Goal: Task Accomplishment & Management: Use online tool/utility

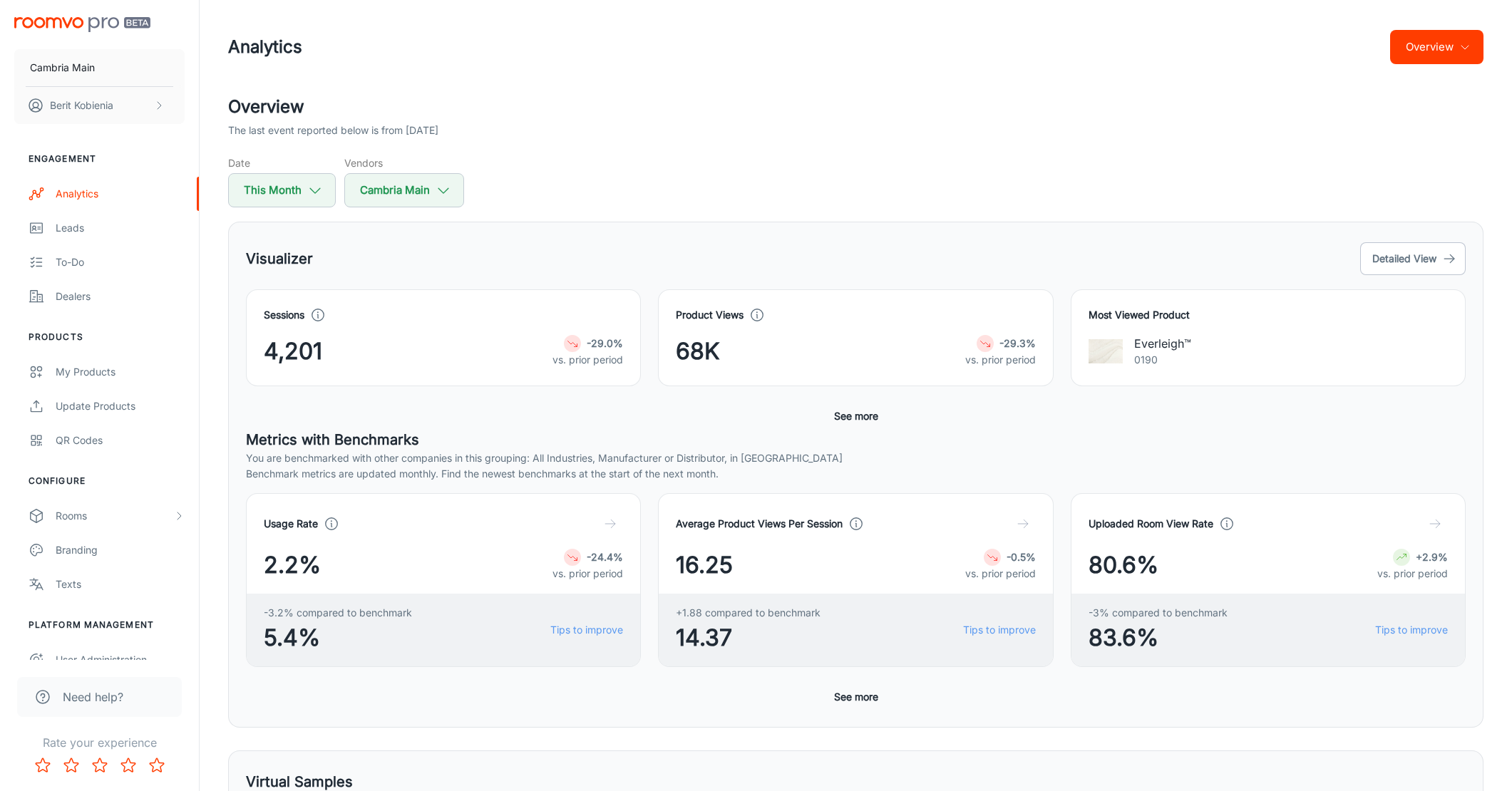
click at [1450, 63] on button "Overview" at bounding box center [1436, 47] width 93 height 34
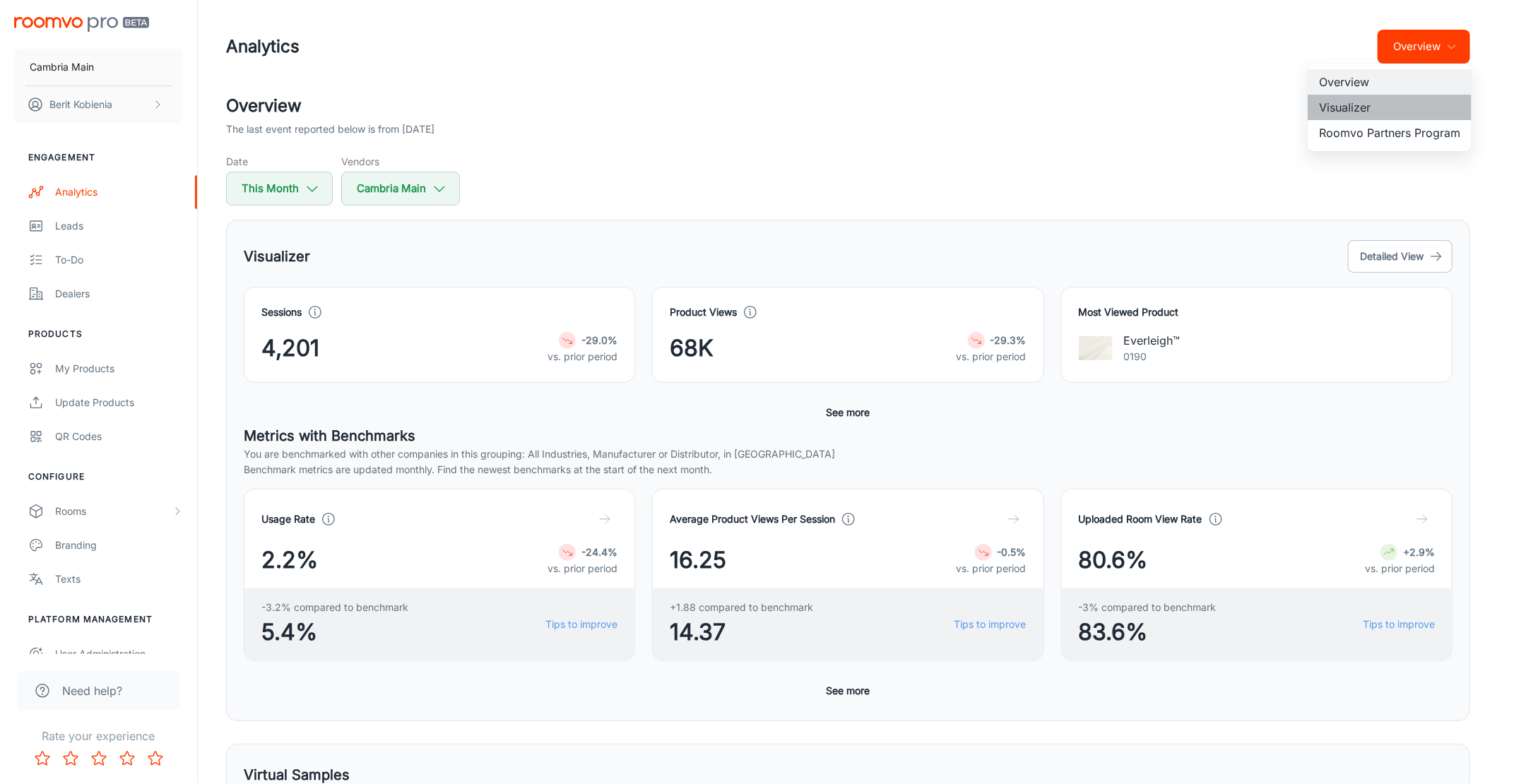
click at [1403, 99] on li "Visualizer" at bounding box center [1390, 107] width 164 height 26
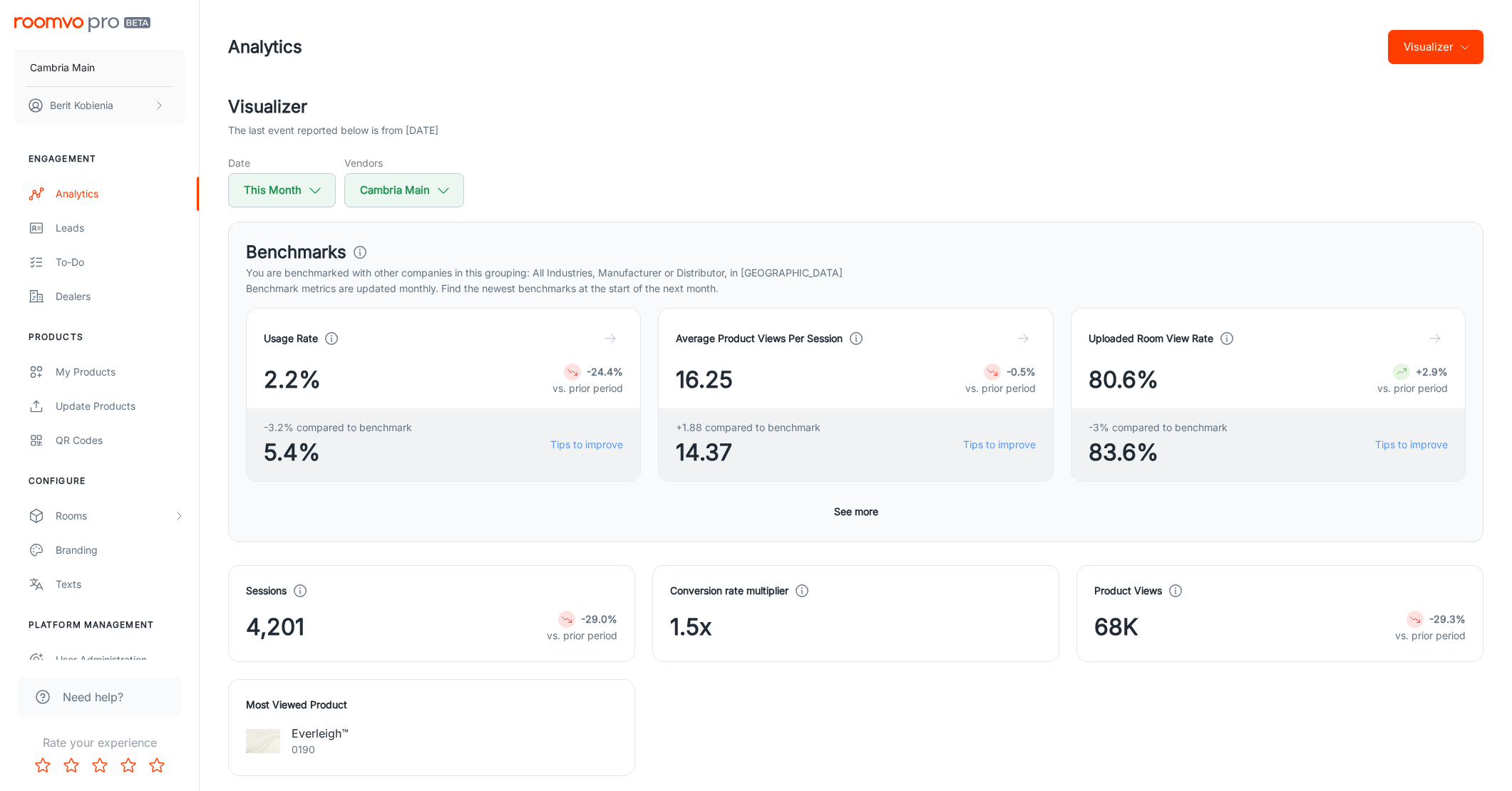
click at [853, 510] on button "See more" at bounding box center [856, 512] width 56 height 26
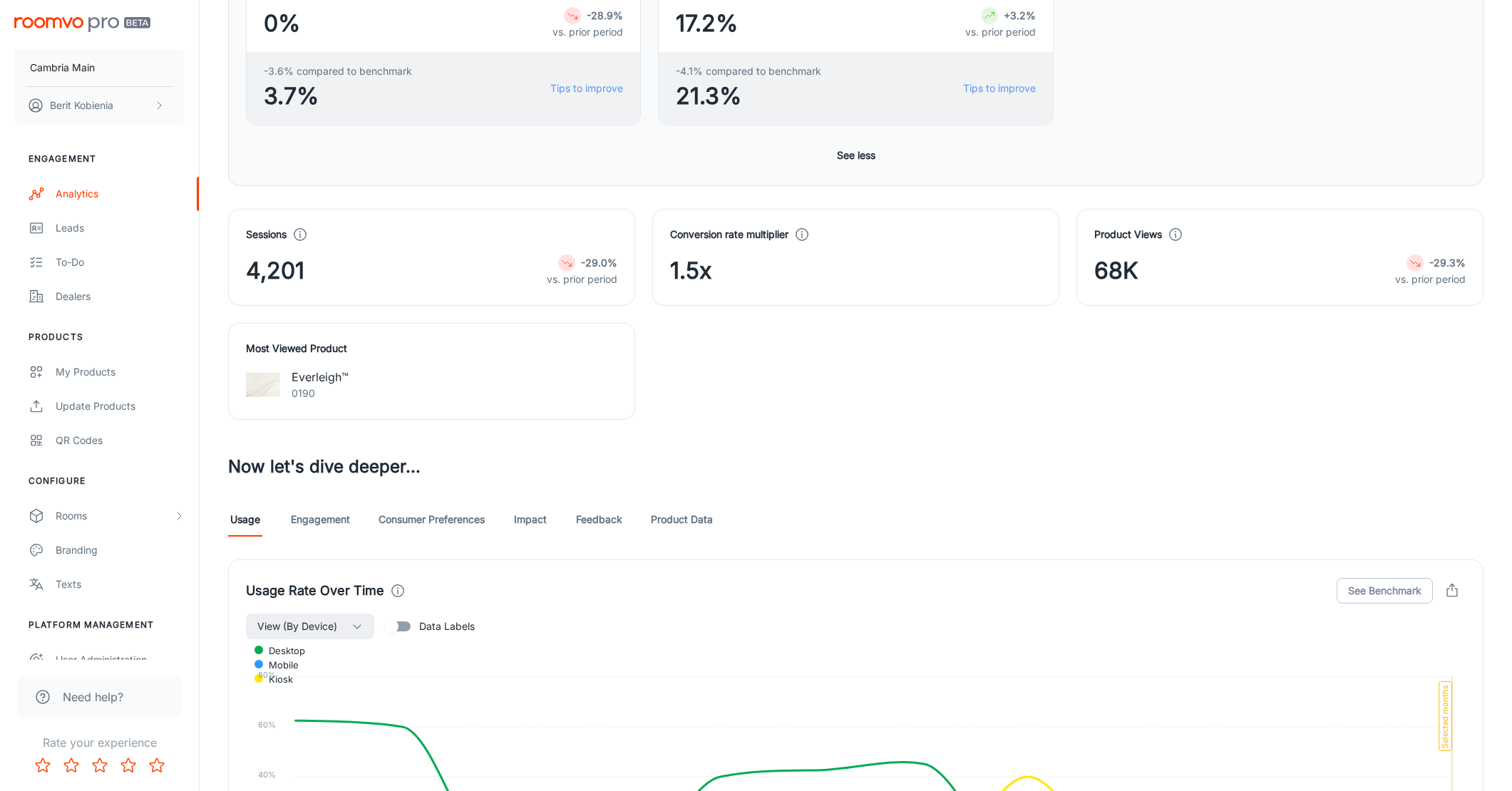
scroll to position [734, 0]
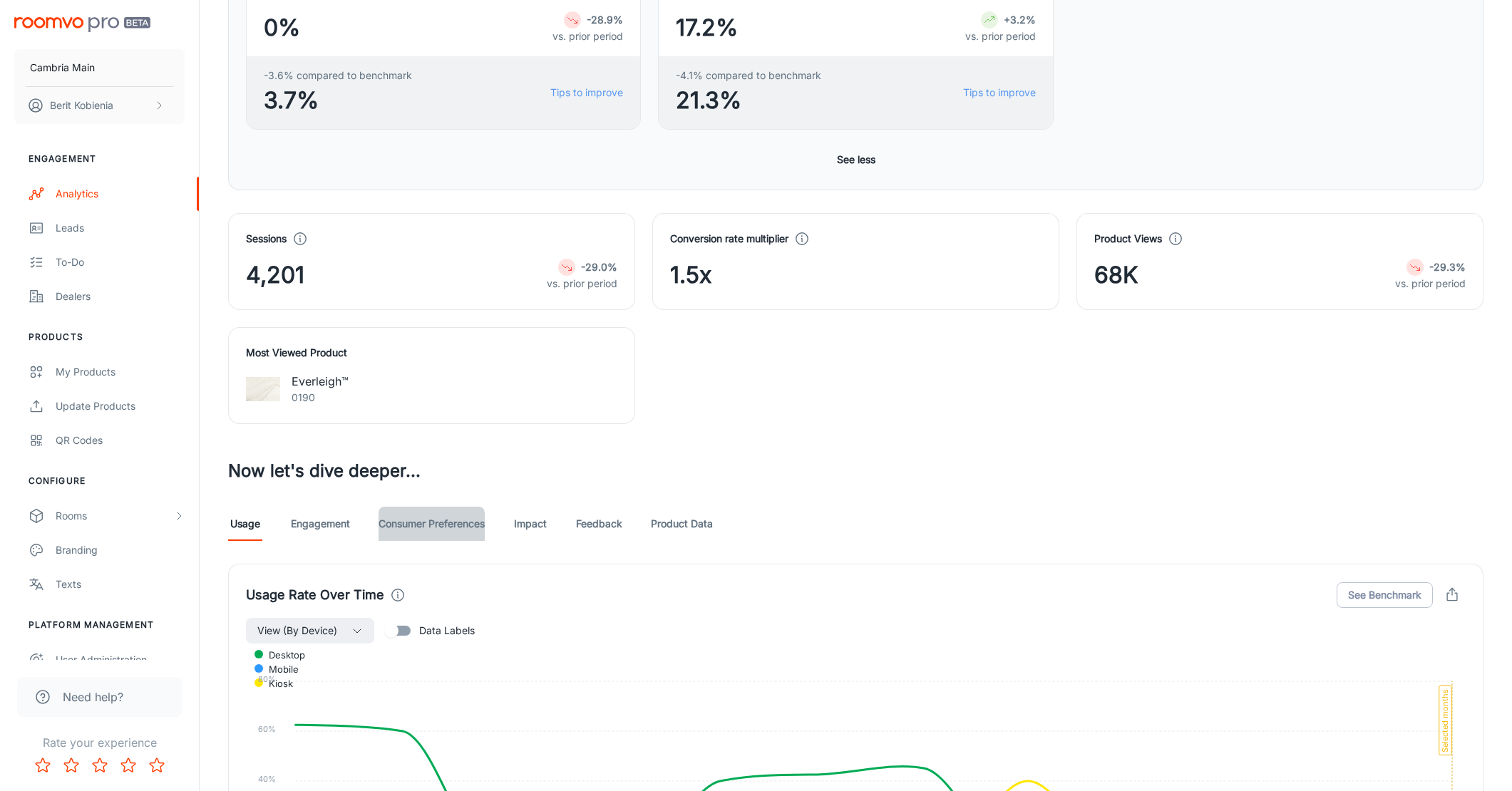
click at [454, 522] on link "Consumer Preferences" at bounding box center [432, 524] width 106 height 34
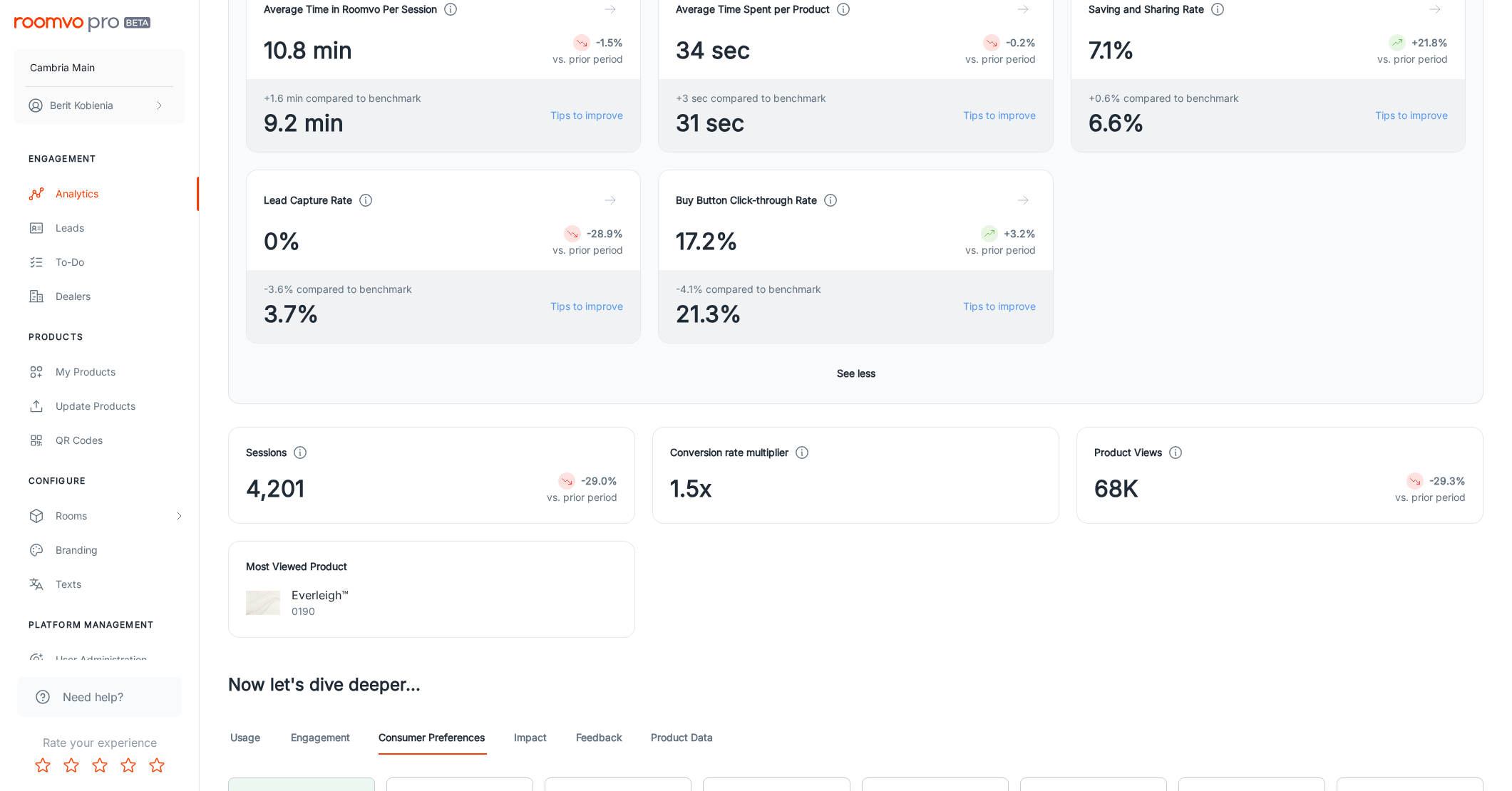
scroll to position [856, 0]
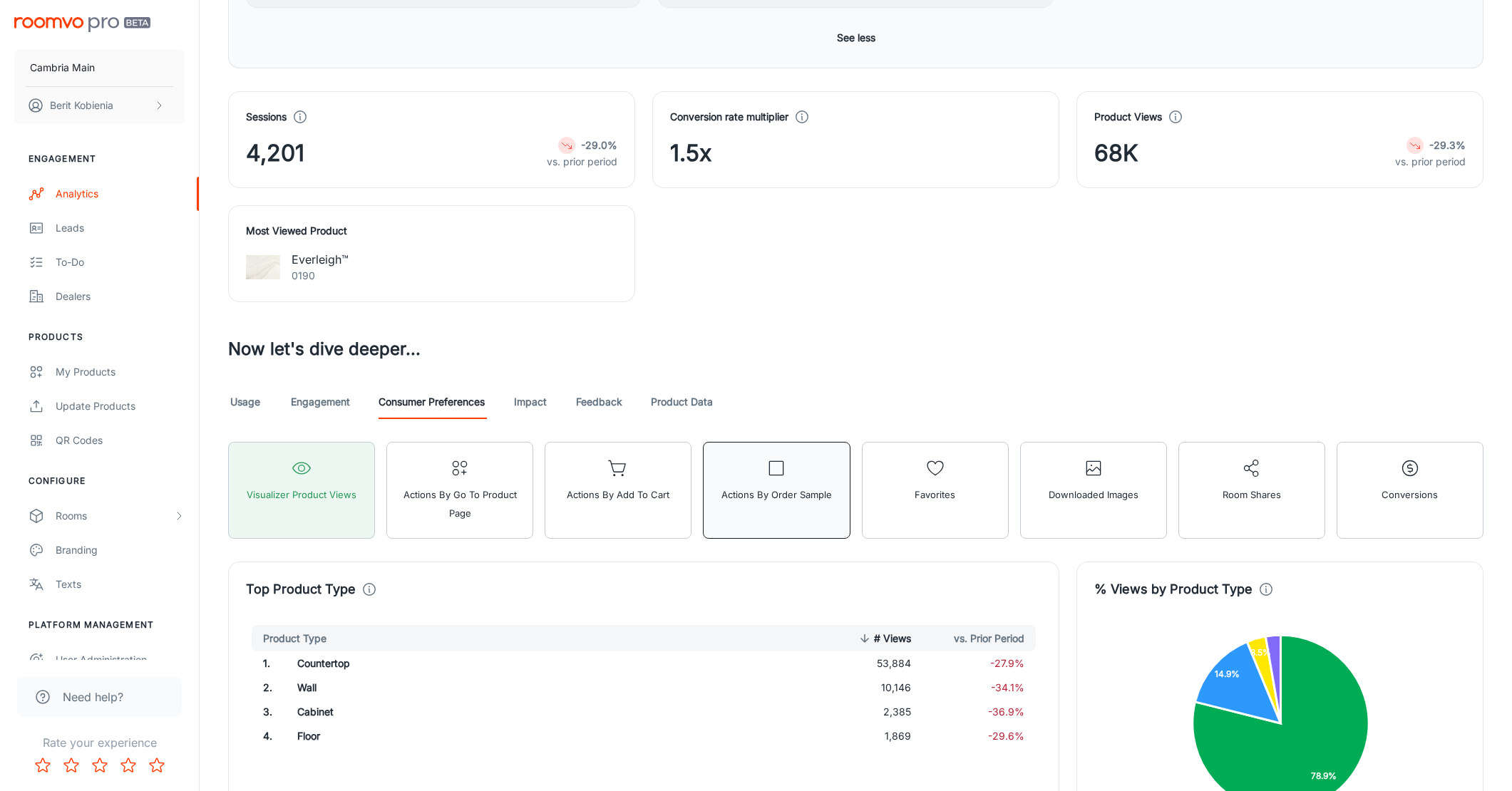
click at [748, 524] on button "Actions by Order sample" at bounding box center [776, 490] width 147 height 97
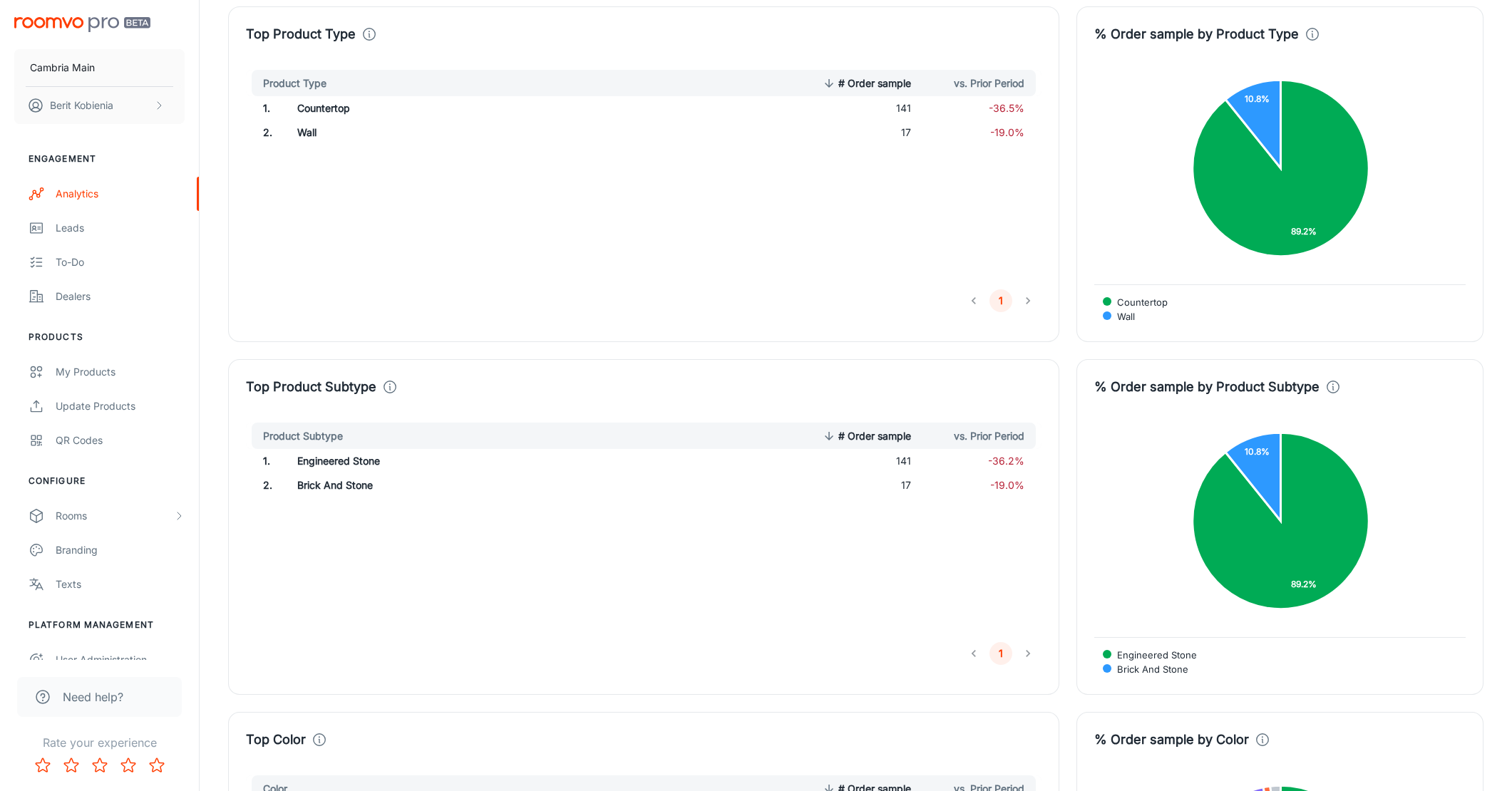
scroll to position [575, 0]
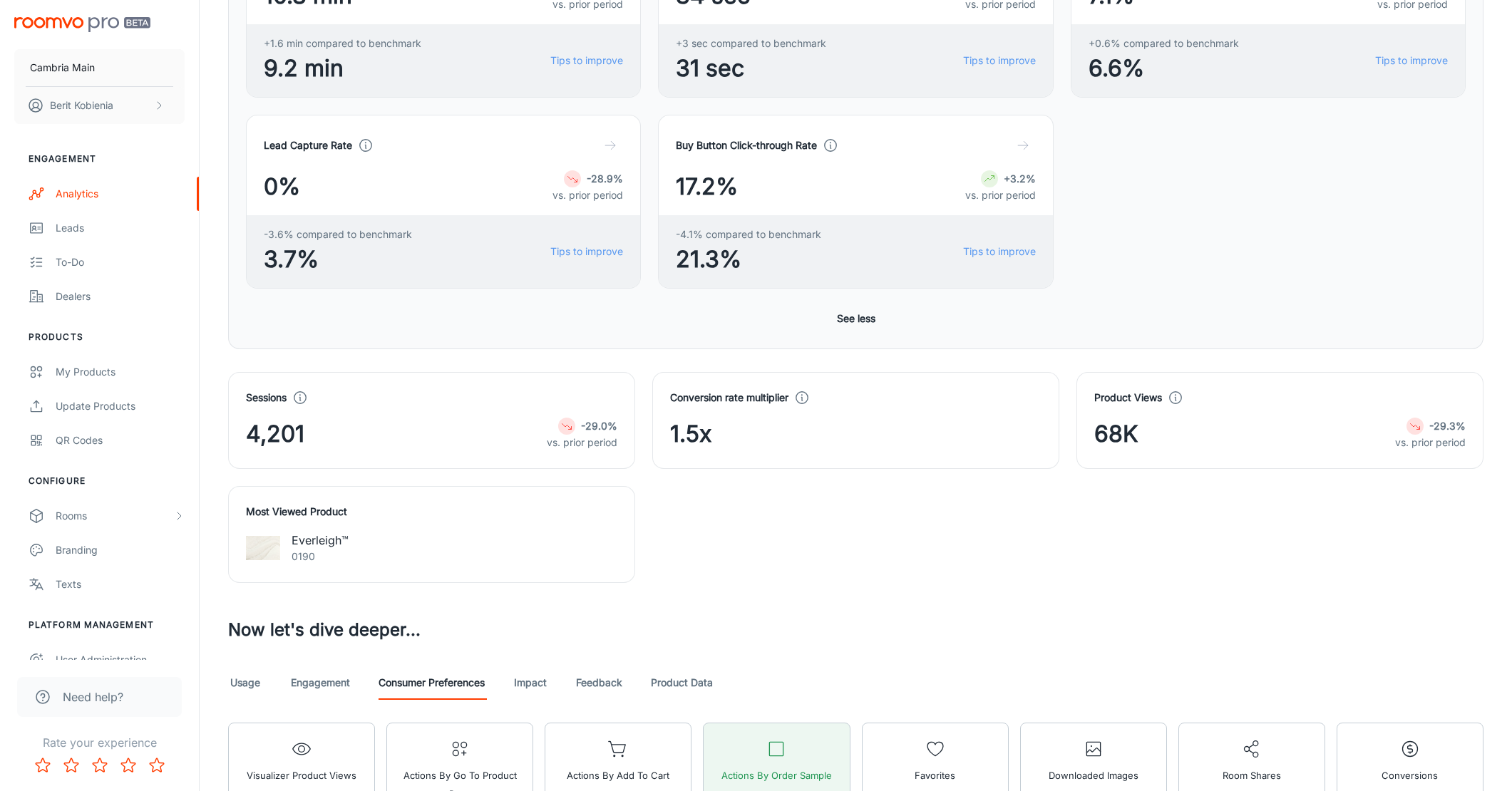
click at [694, 427] on span "1.5x" at bounding box center [691, 434] width 42 height 34
click at [802, 397] on polyline at bounding box center [801, 399] width 1 height 4
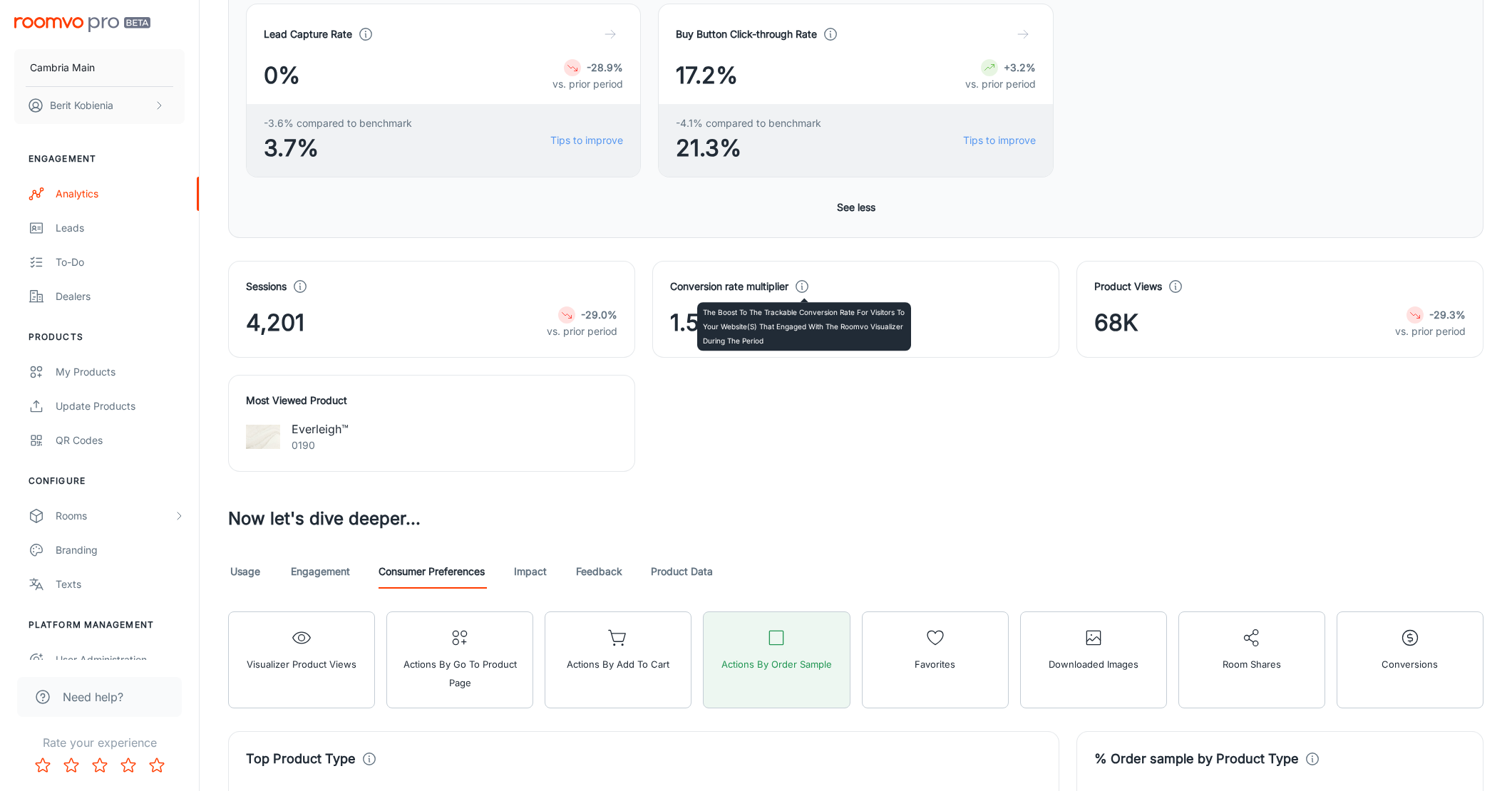
scroll to position [689, 0]
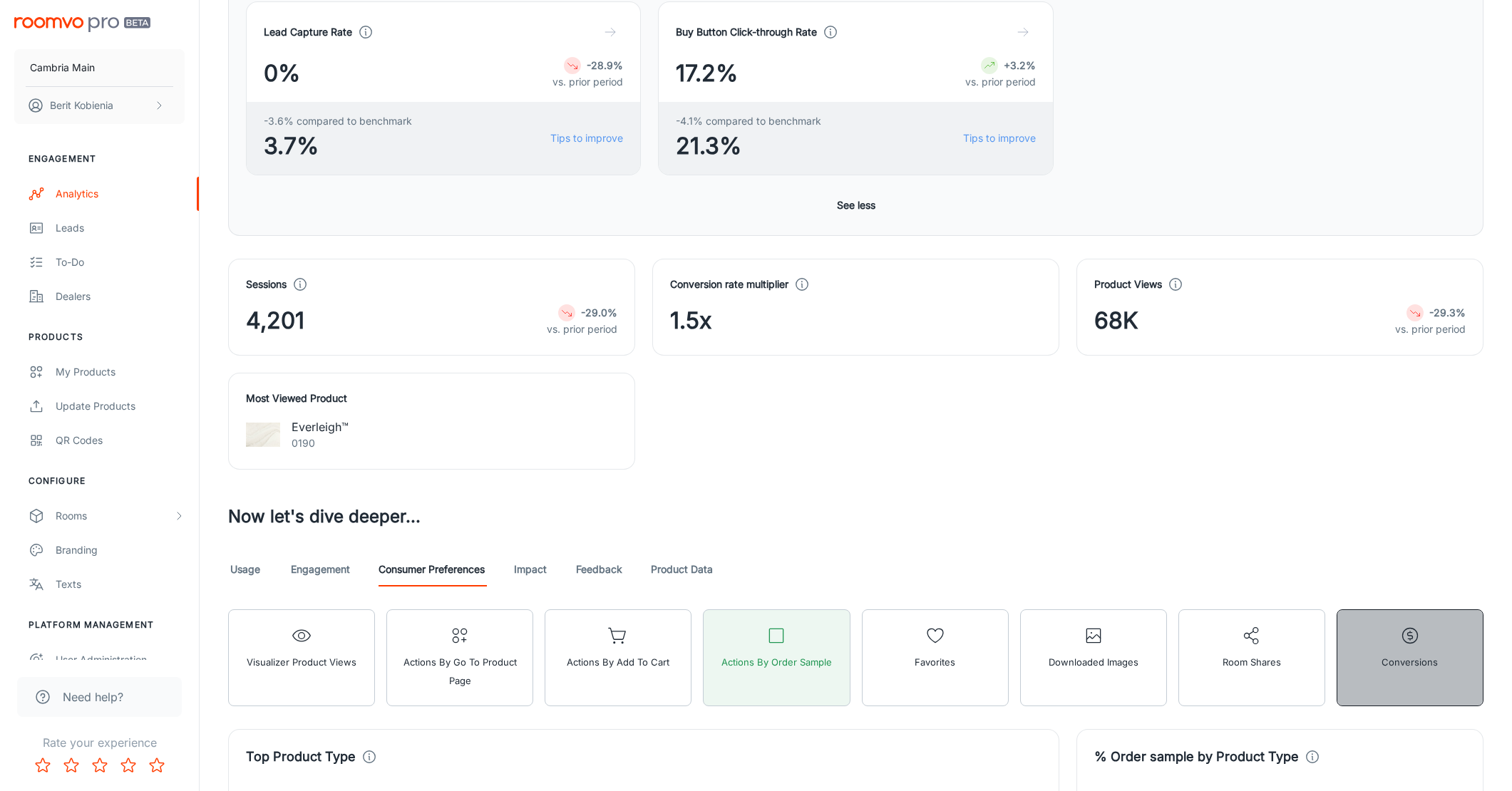
click at [1417, 632] on circle "button" at bounding box center [1409, 636] width 15 height 15
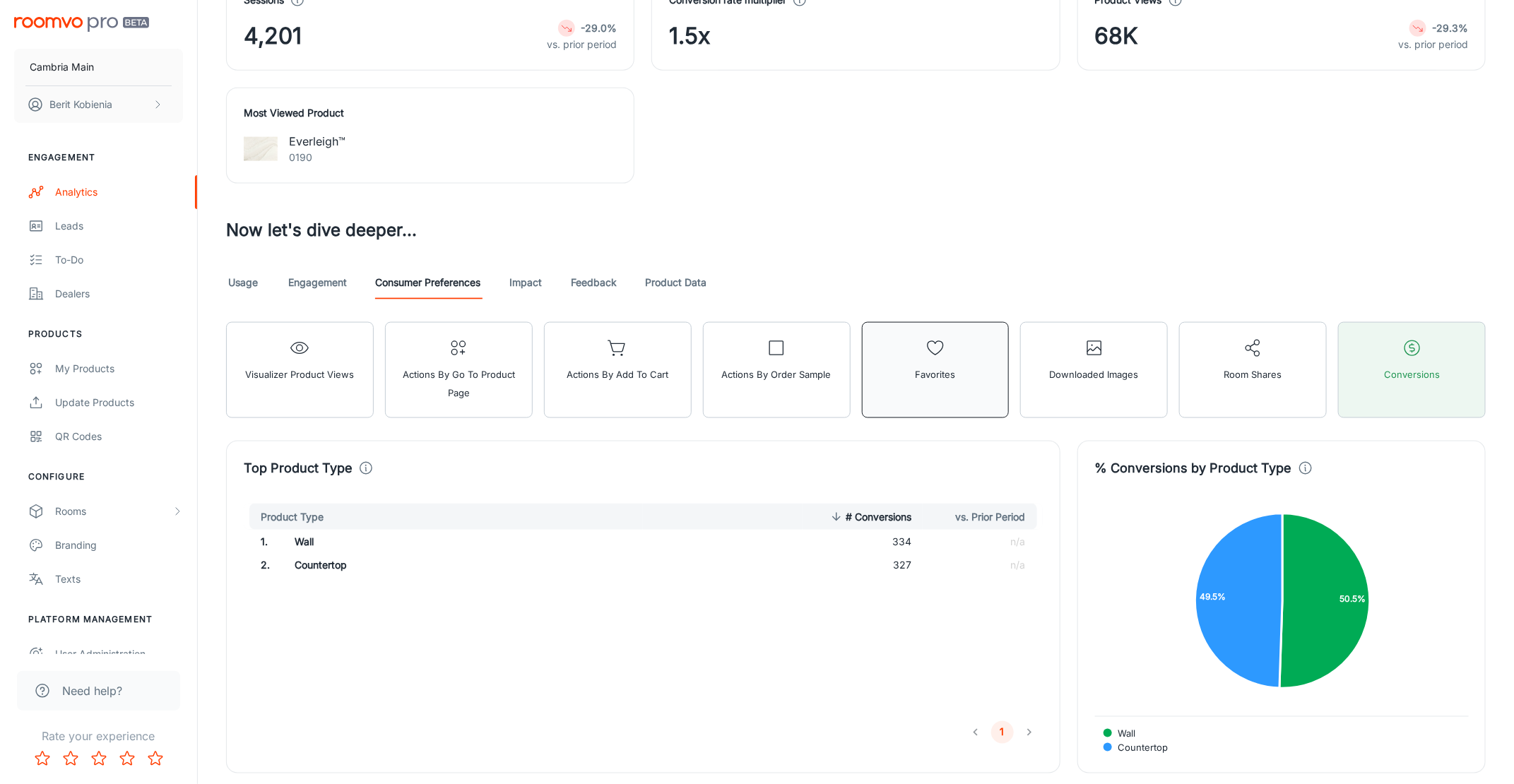
scroll to position [934, 0]
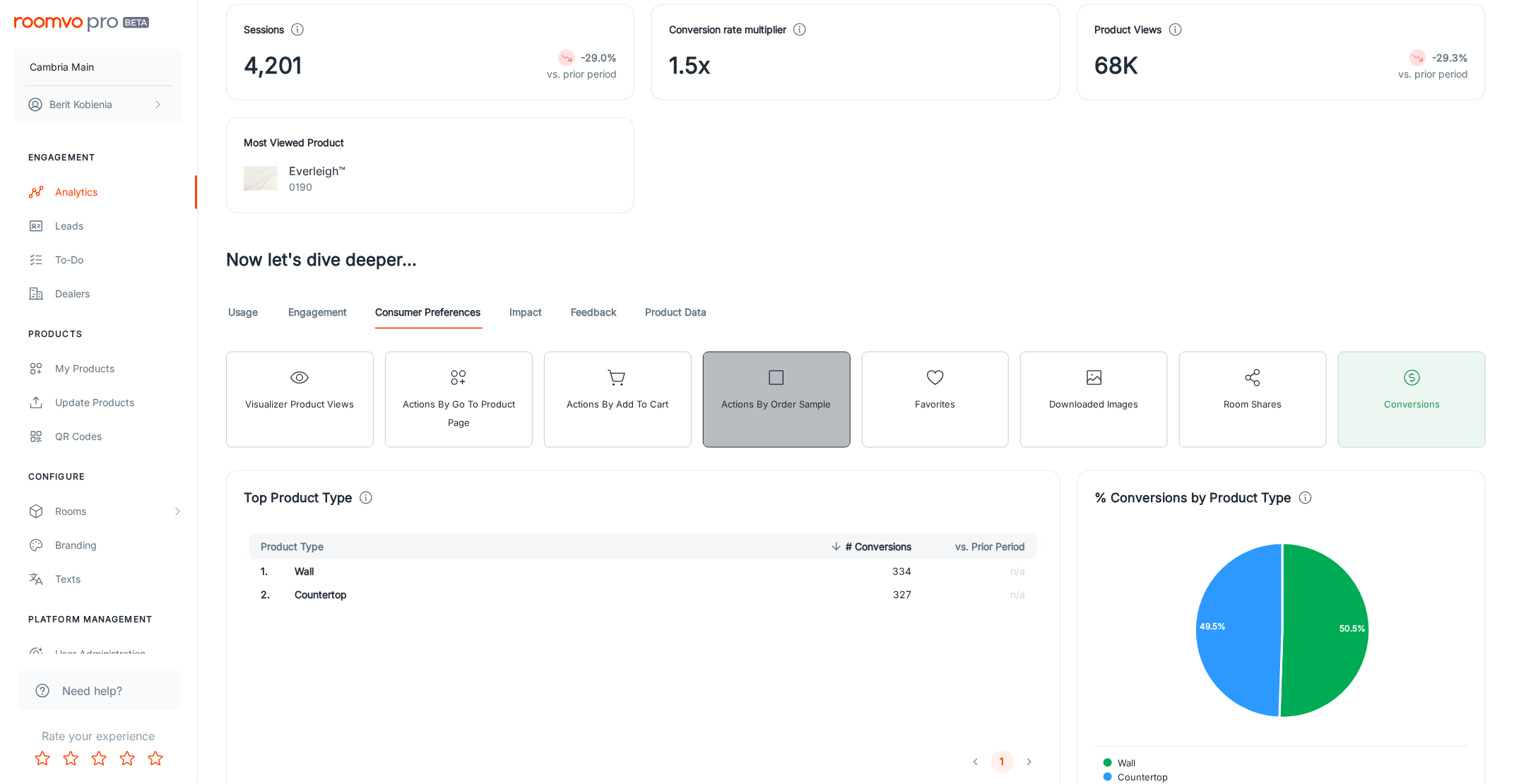
click at [747, 371] on button "Actions by Order sample" at bounding box center [777, 399] width 148 height 96
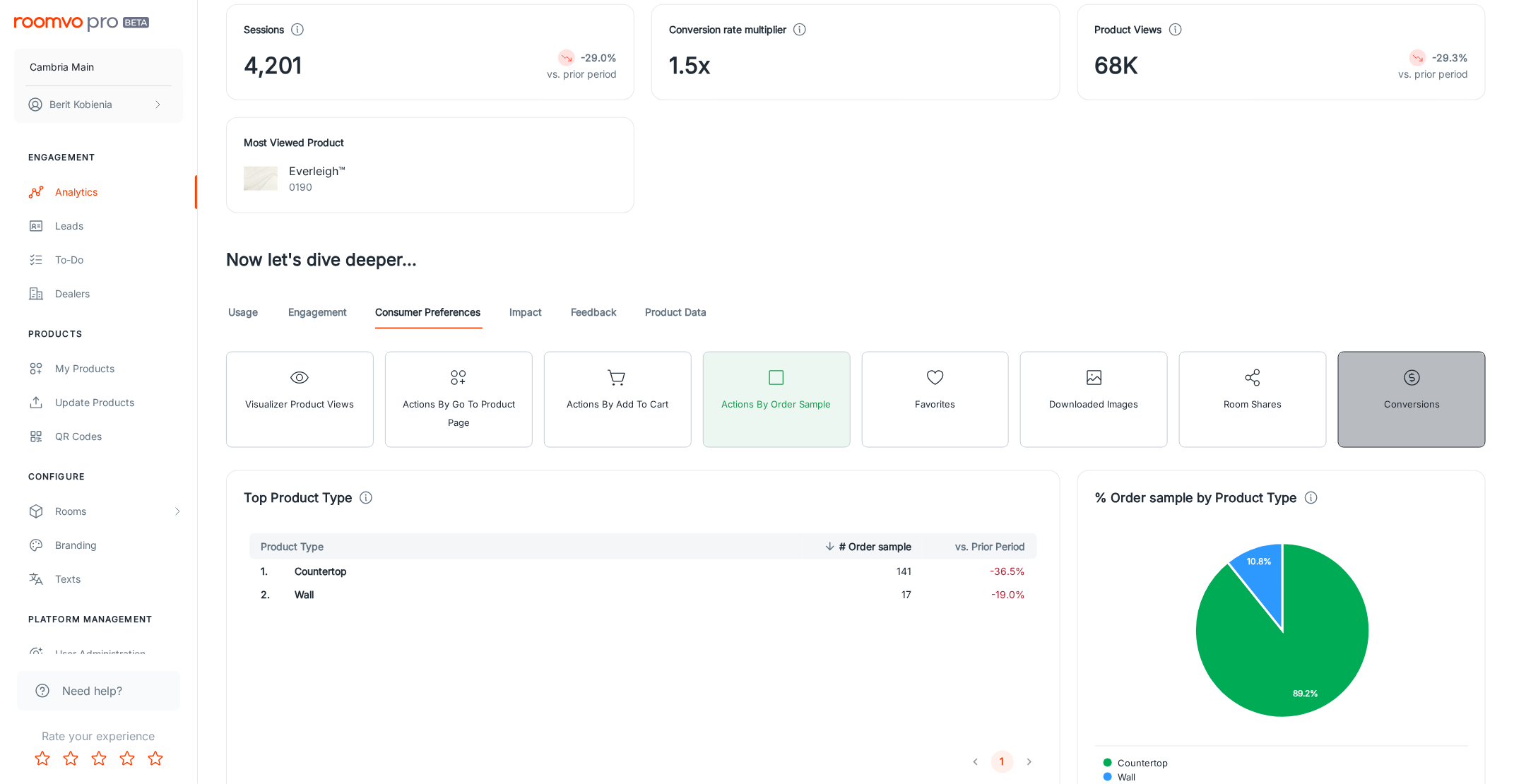
click at [1437, 361] on button "Conversions" at bounding box center [1412, 399] width 148 height 96
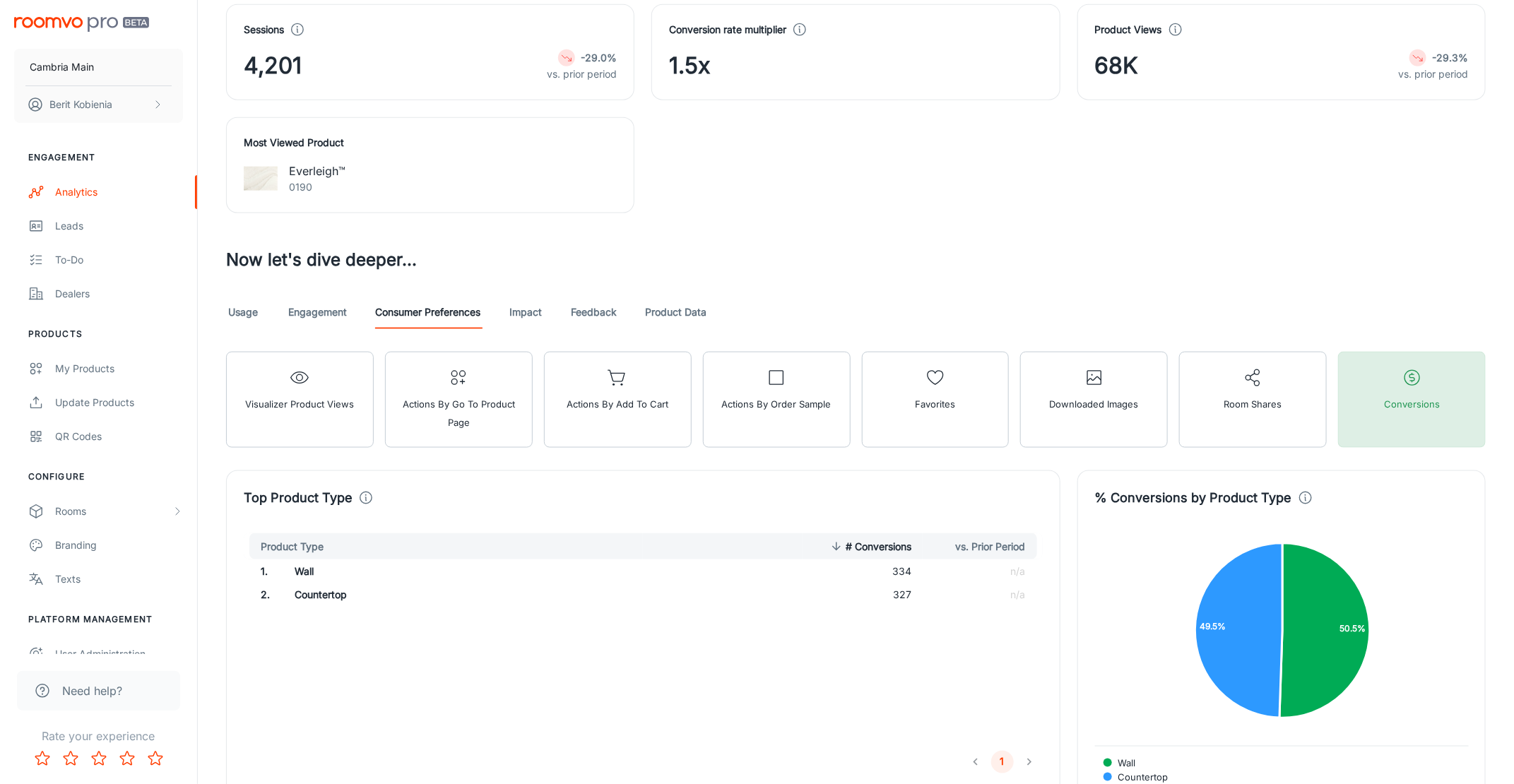
click at [1437, 361] on button "Conversions" at bounding box center [1412, 399] width 148 height 96
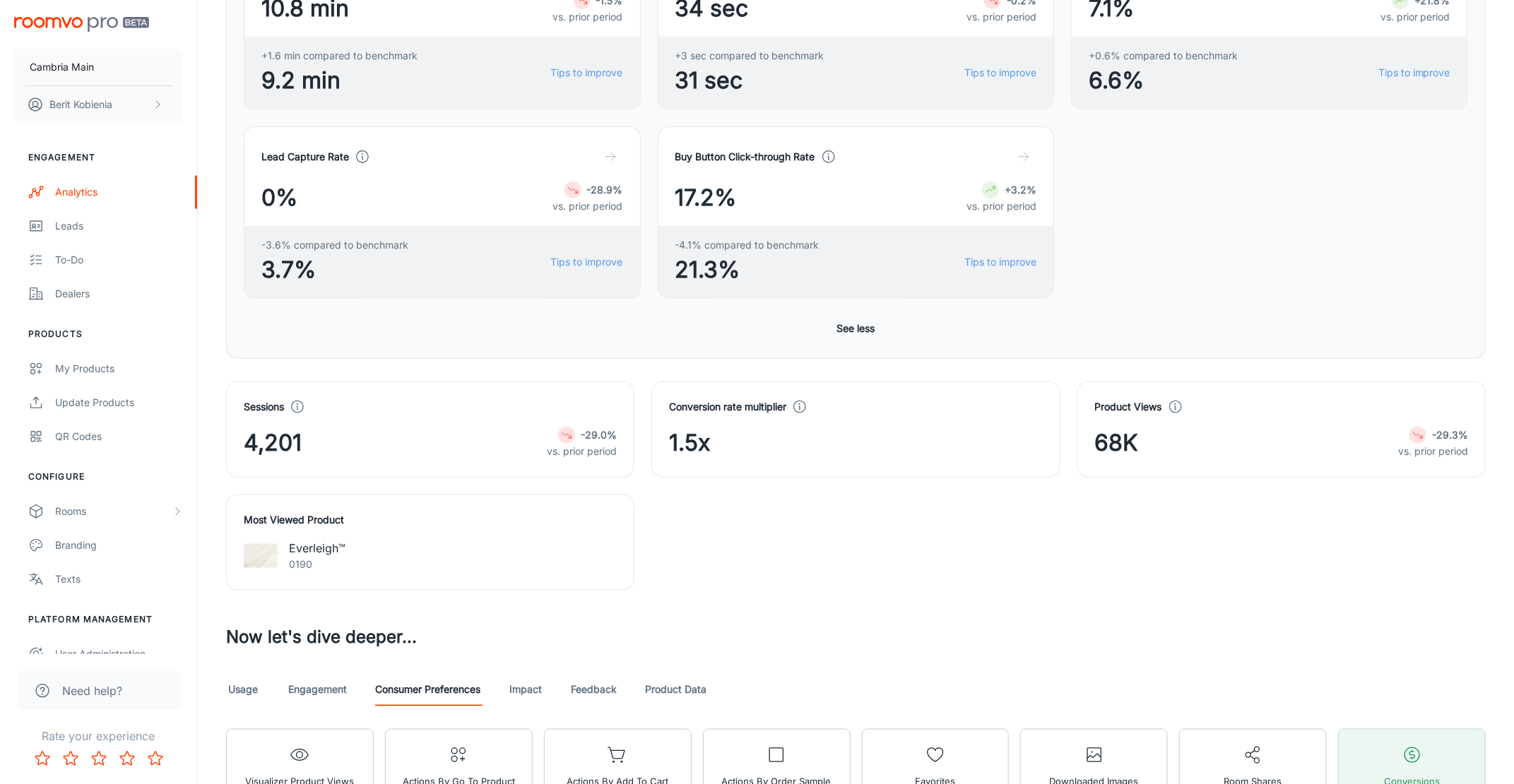
scroll to position [1064, 0]
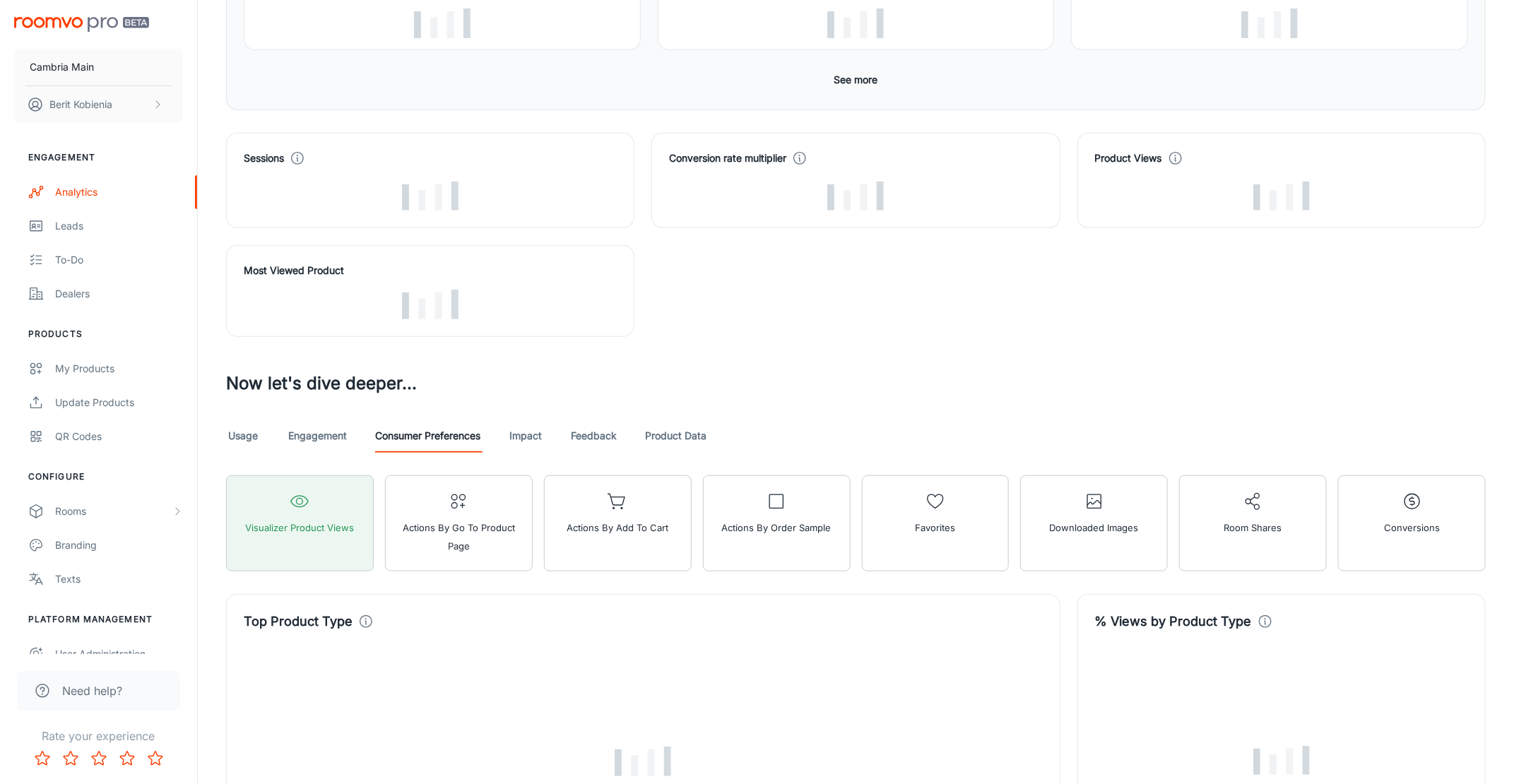
scroll to position [797, 0]
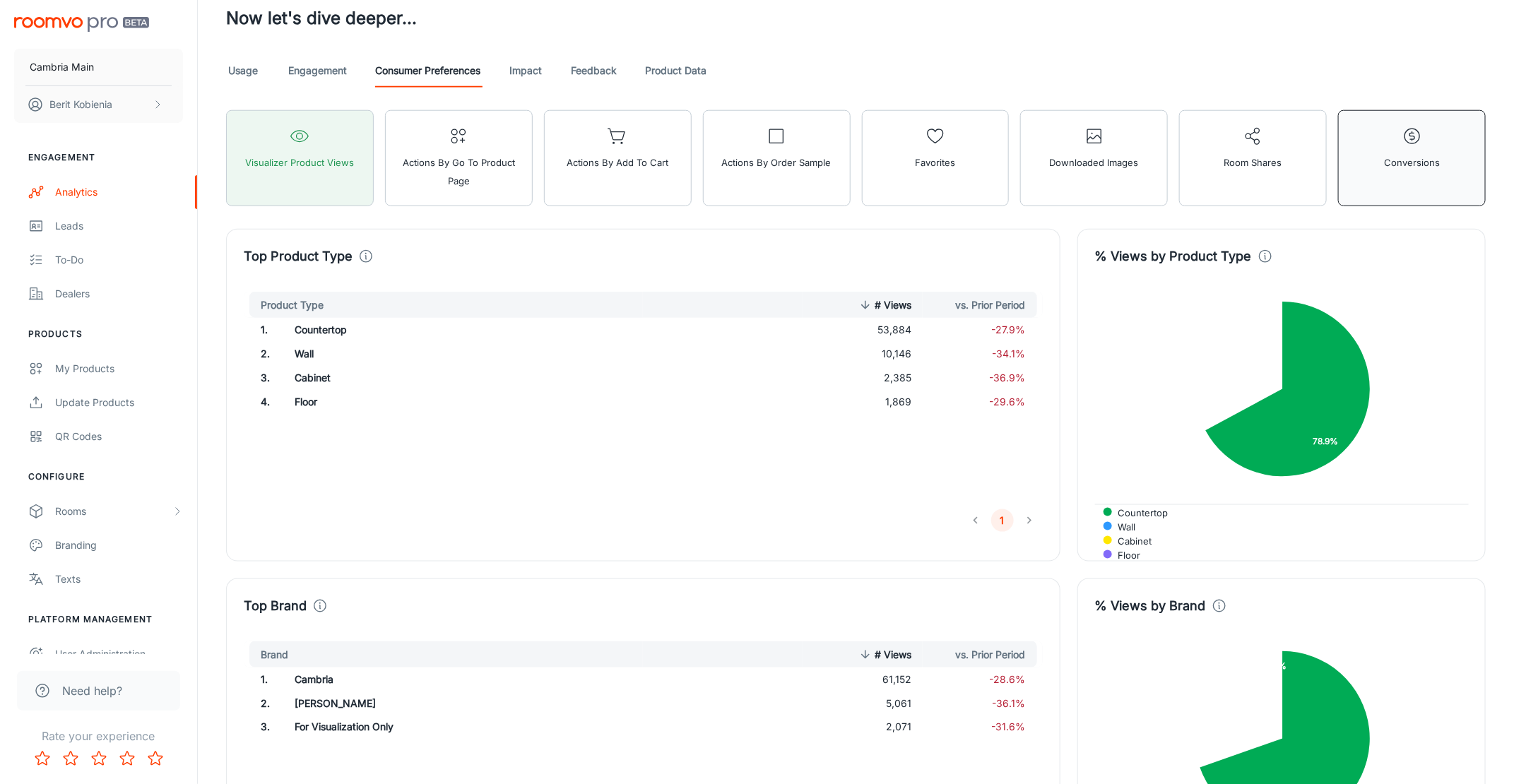
click at [1414, 171] on button "Conversions" at bounding box center [1412, 158] width 148 height 96
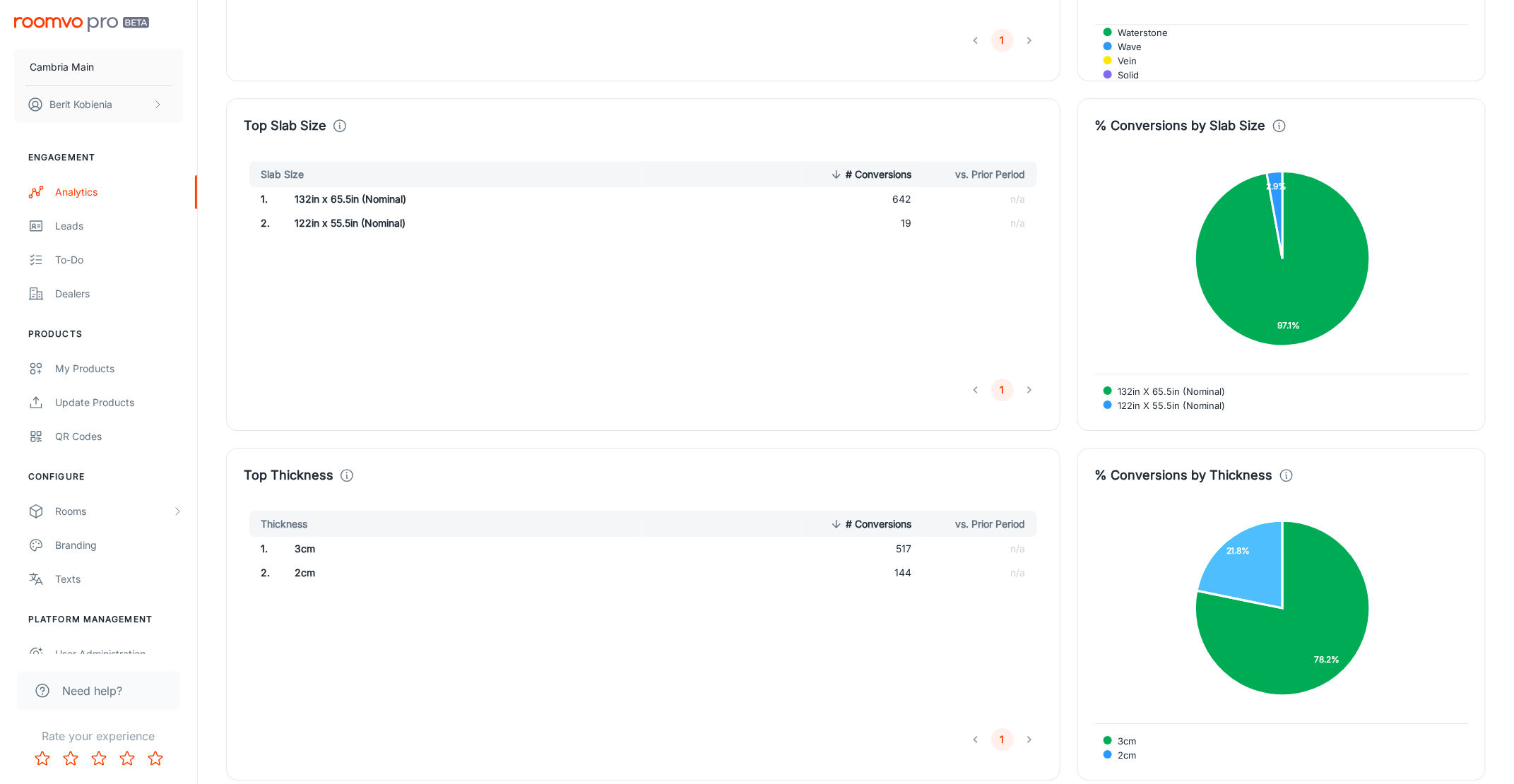
scroll to position [2409, 0]
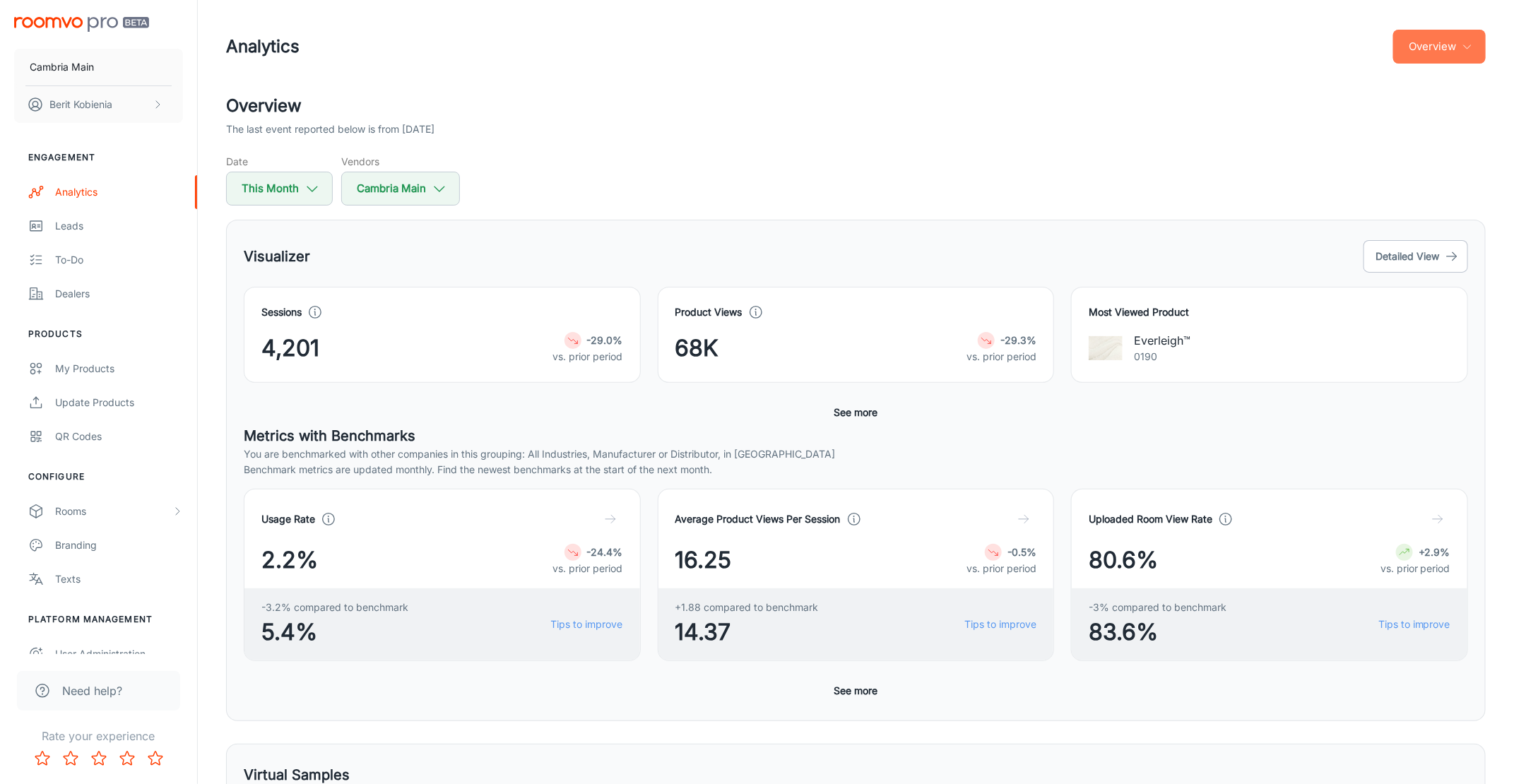
click at [1396, 38] on button "Overview" at bounding box center [1439, 47] width 92 height 34
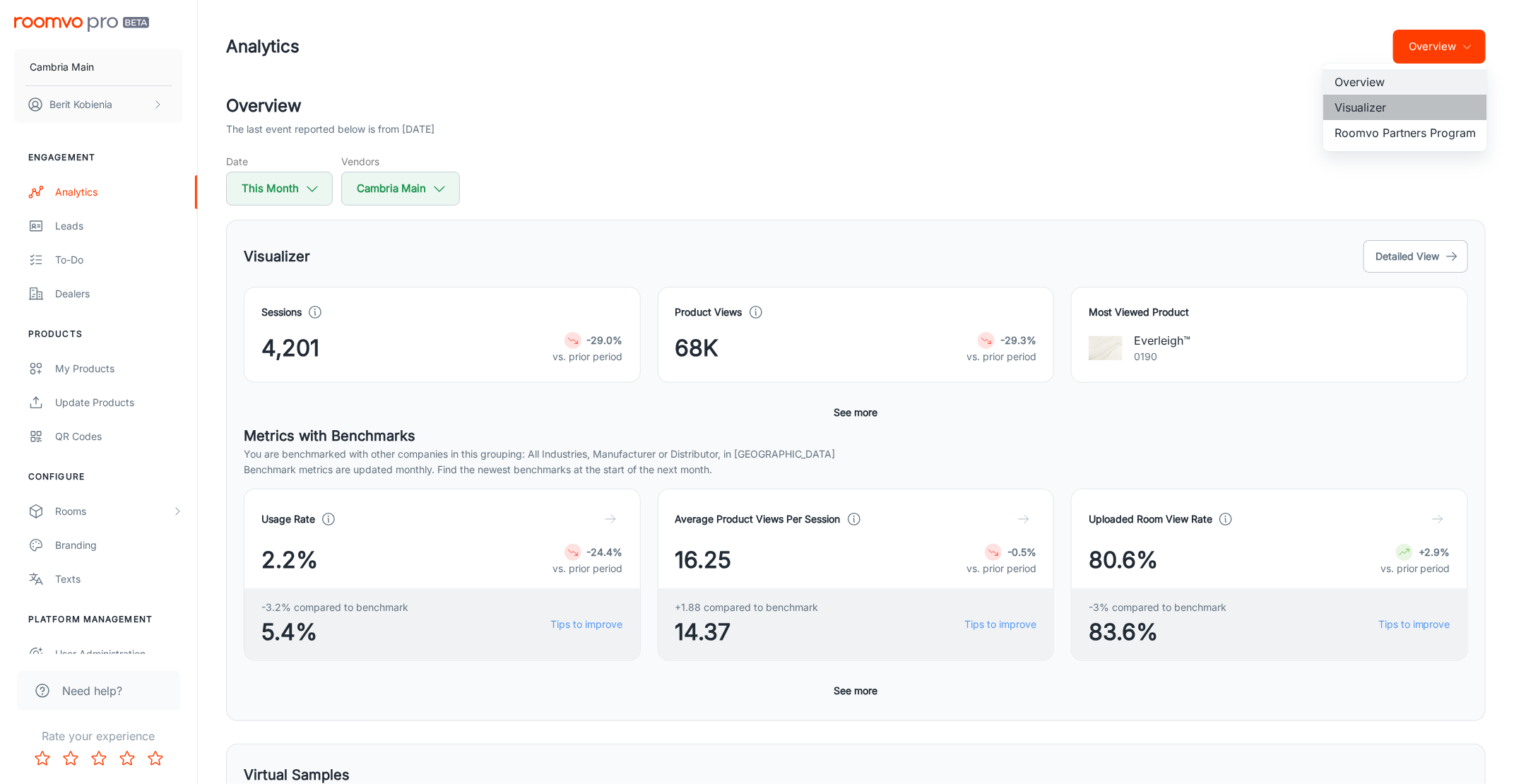
click at [1420, 102] on li "Visualizer" at bounding box center [1405, 107] width 164 height 26
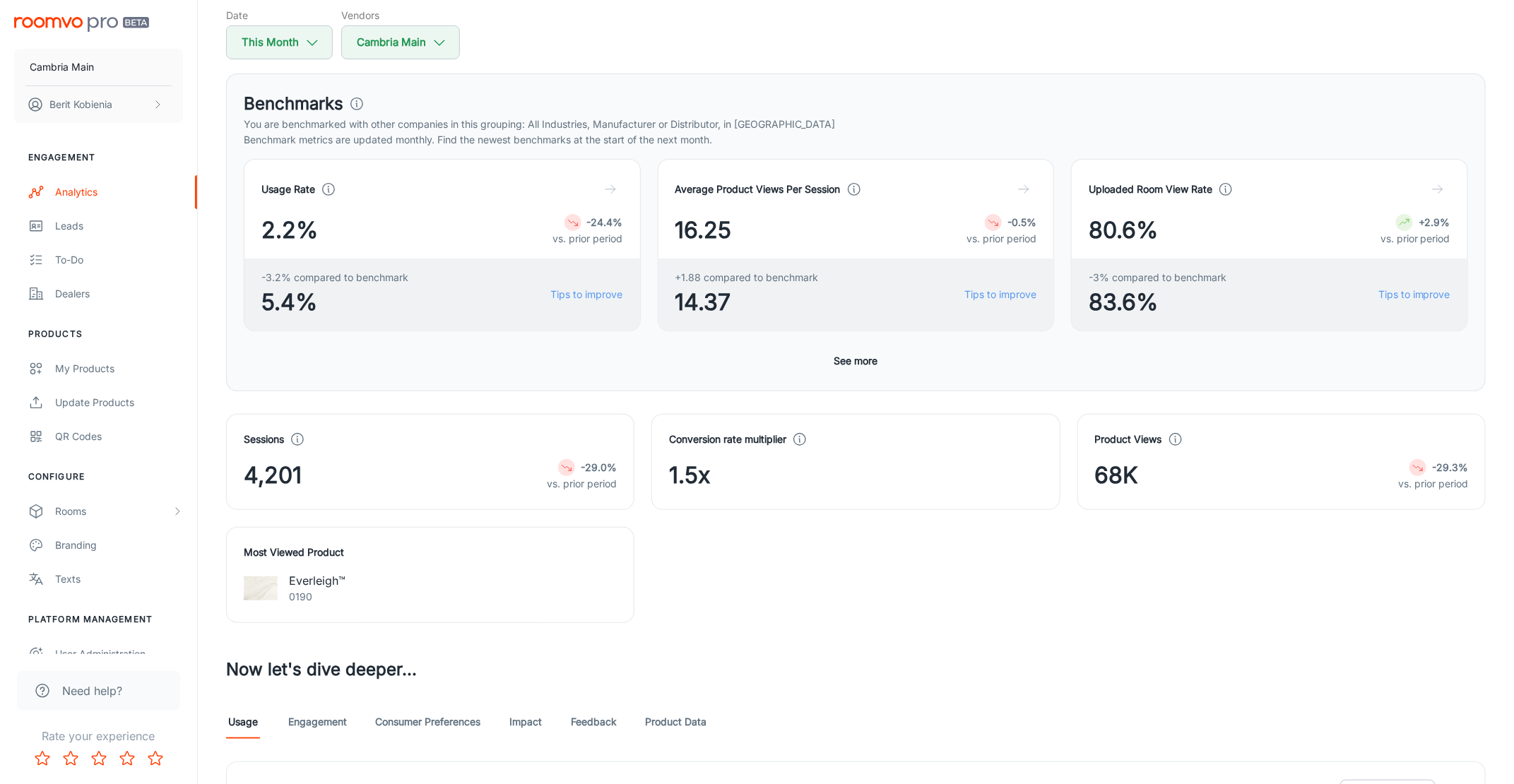
scroll to position [145, 0]
click at [260, 43] on button "This Month" at bounding box center [280, 44] width 106 height 34
select select "8"
select select "2025"
select select "8"
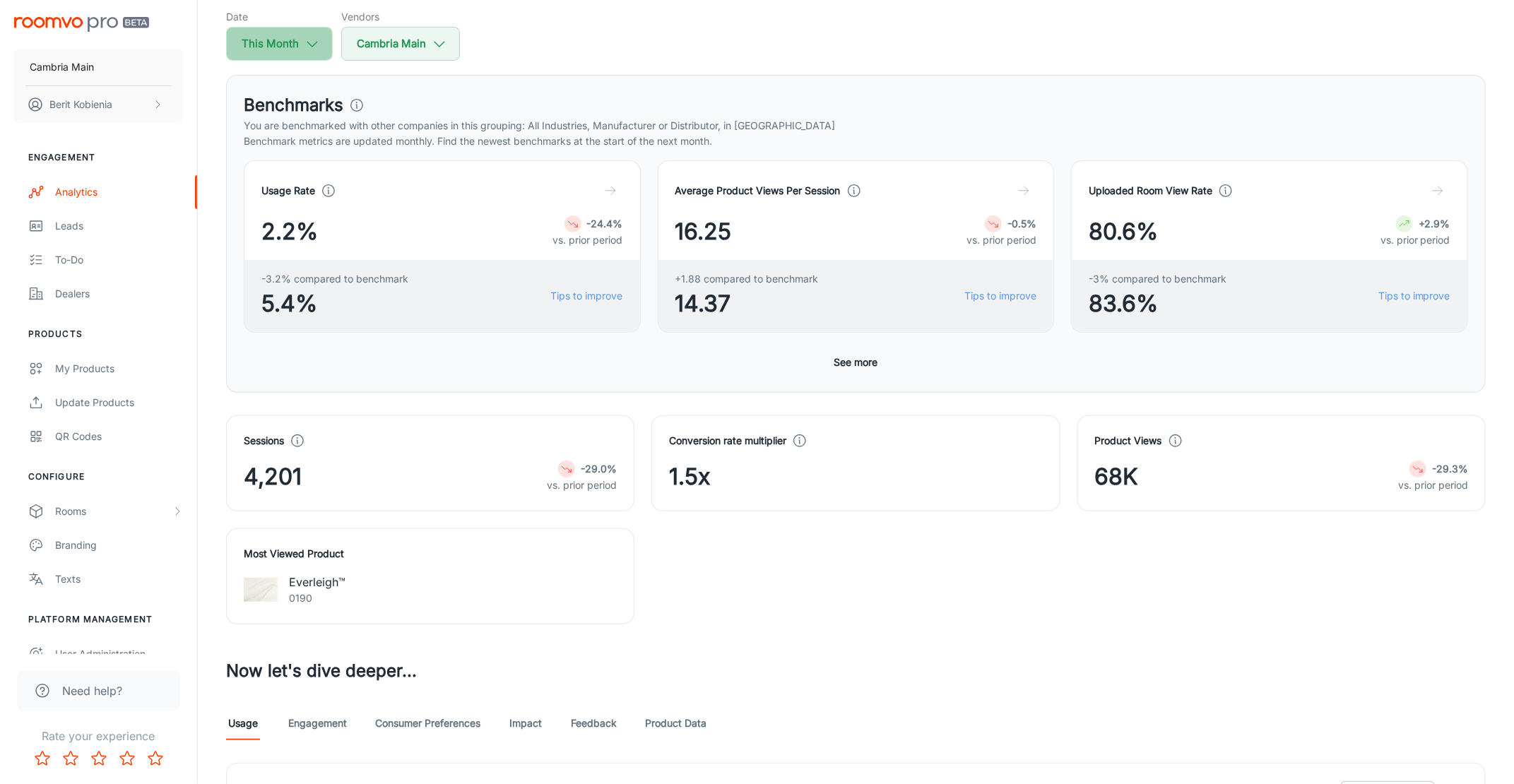
select select "2025"
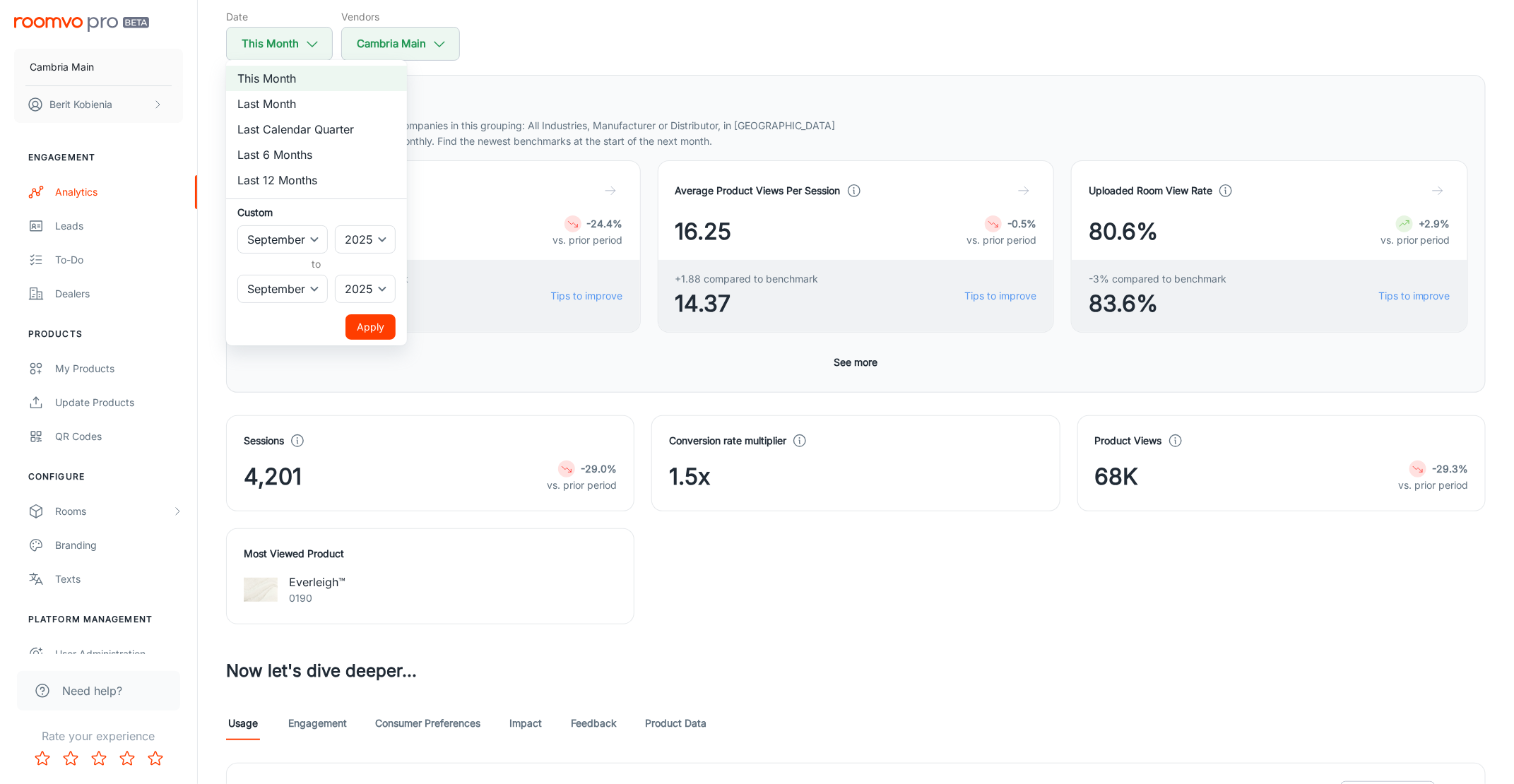
click at [291, 106] on li "Last Month" at bounding box center [317, 104] width 181 height 26
select select "7"
click at [379, 324] on button "Apply" at bounding box center [371, 327] width 50 height 26
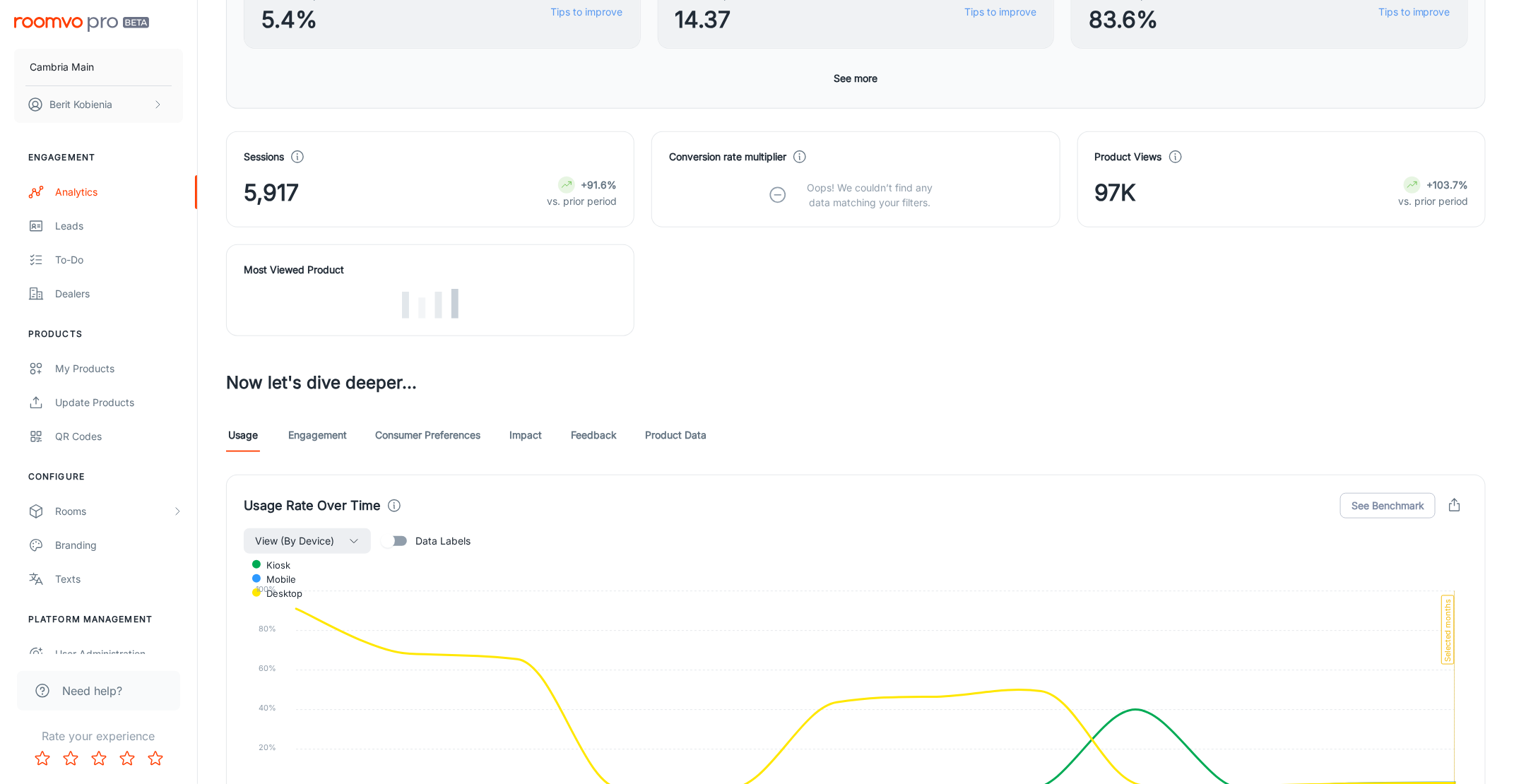
scroll to position [0, 0]
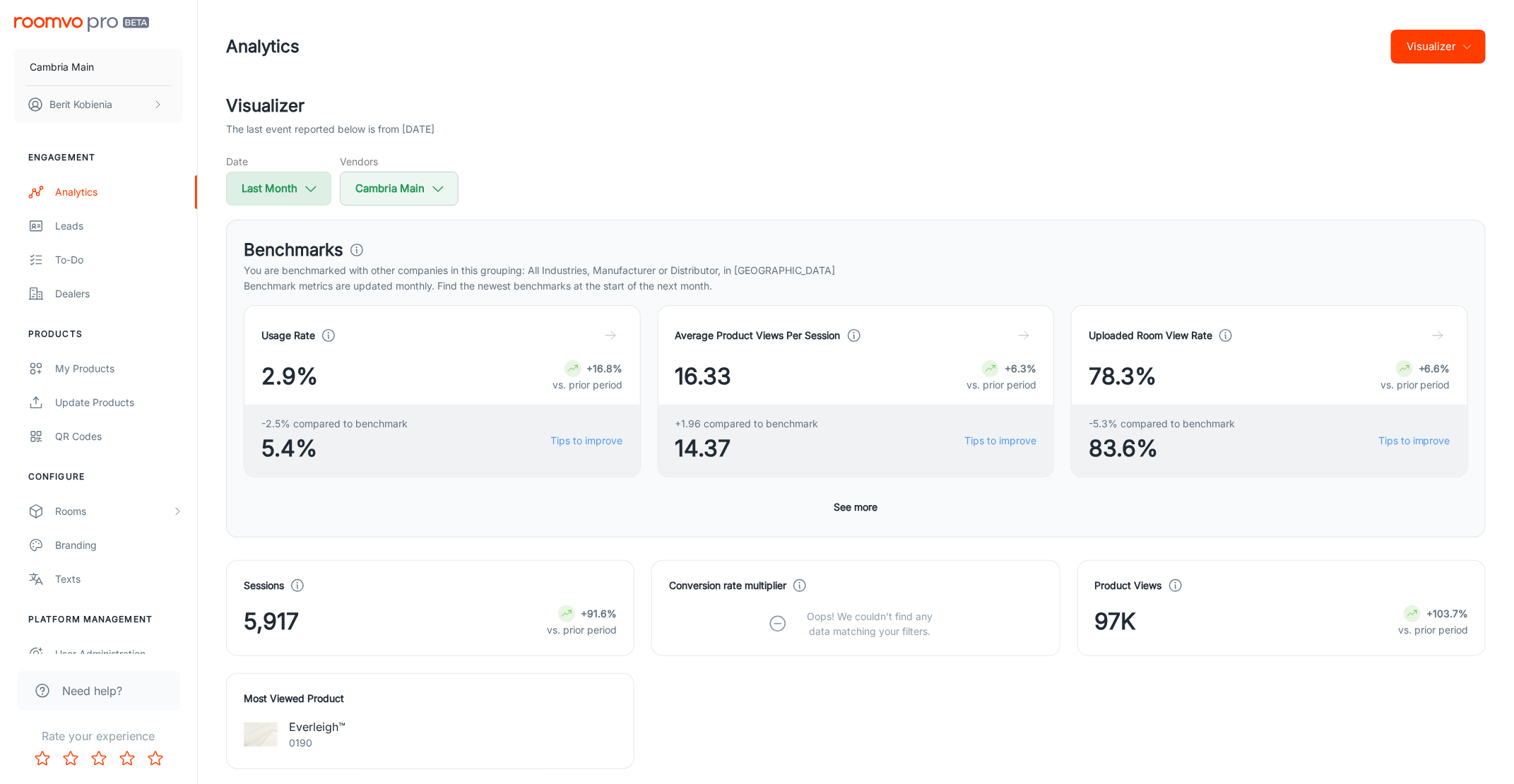
click at [285, 172] on div "Date Last Month" at bounding box center [279, 180] width 105 height 52
click at [292, 194] on button "Last Month" at bounding box center [279, 189] width 105 height 34
select select "7"
select select "2025"
select select "7"
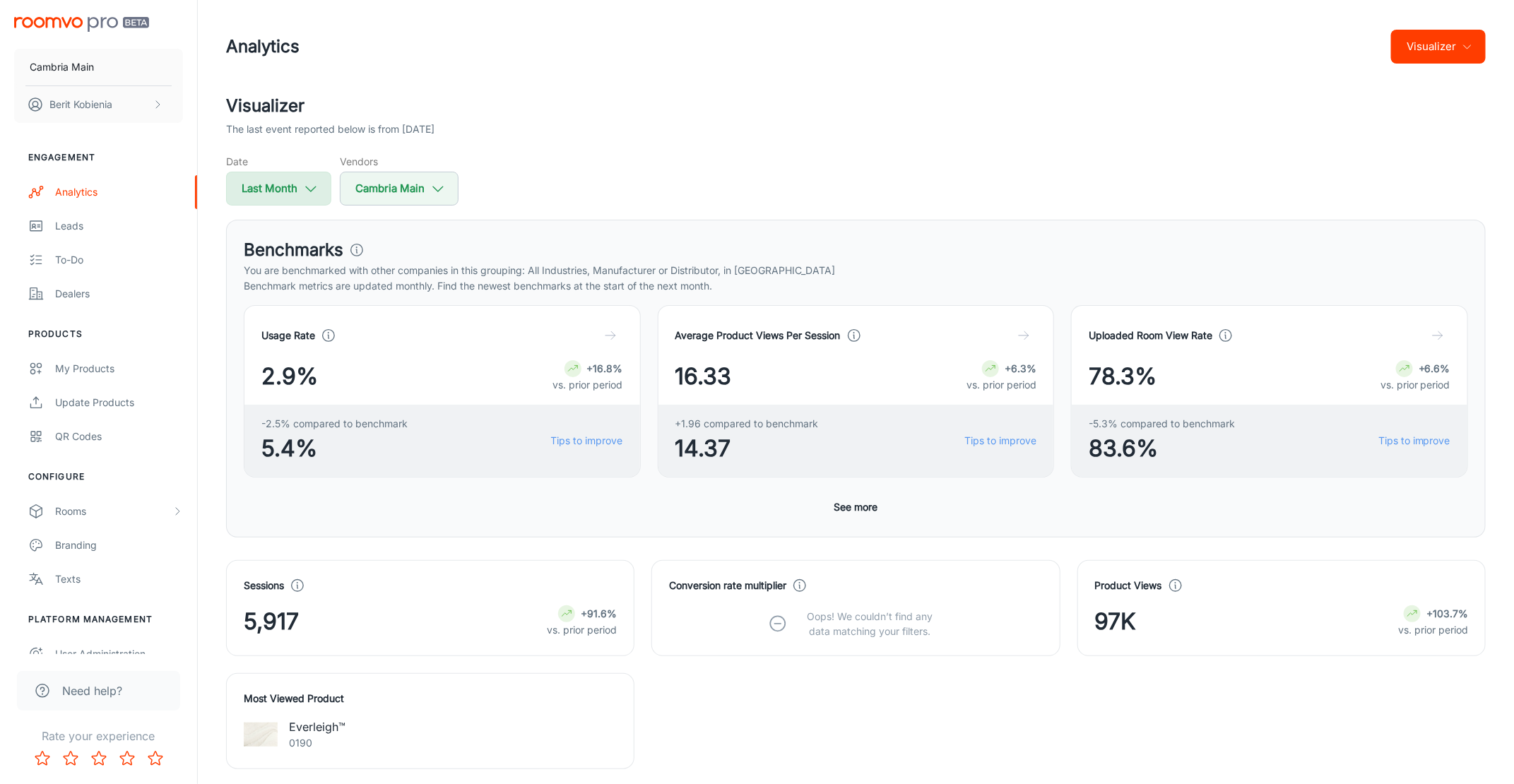
select select "2025"
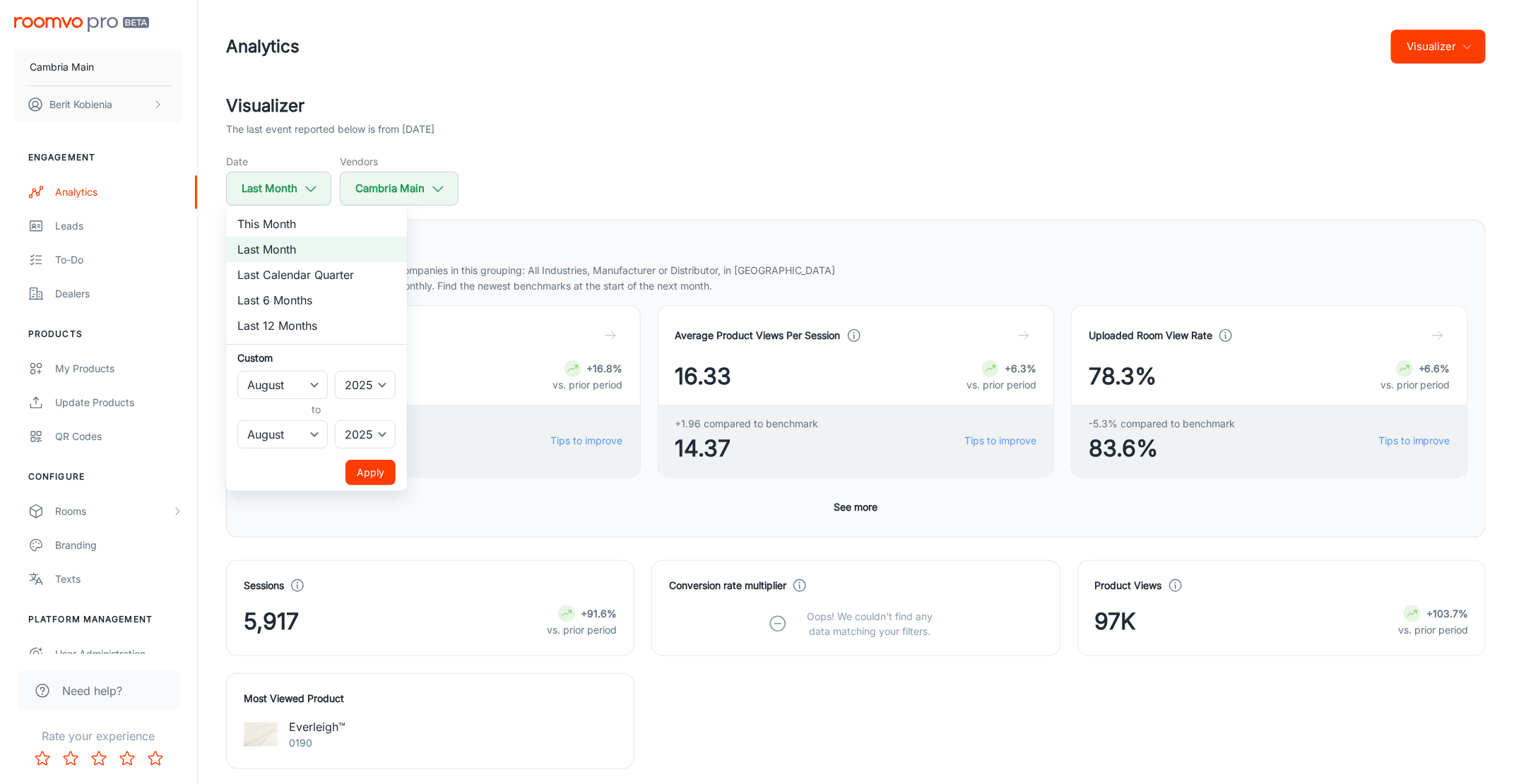
click at [311, 229] on li "This Month" at bounding box center [317, 224] width 181 height 26
select select "8"
click at [372, 476] on button "Apply" at bounding box center [371, 473] width 50 height 26
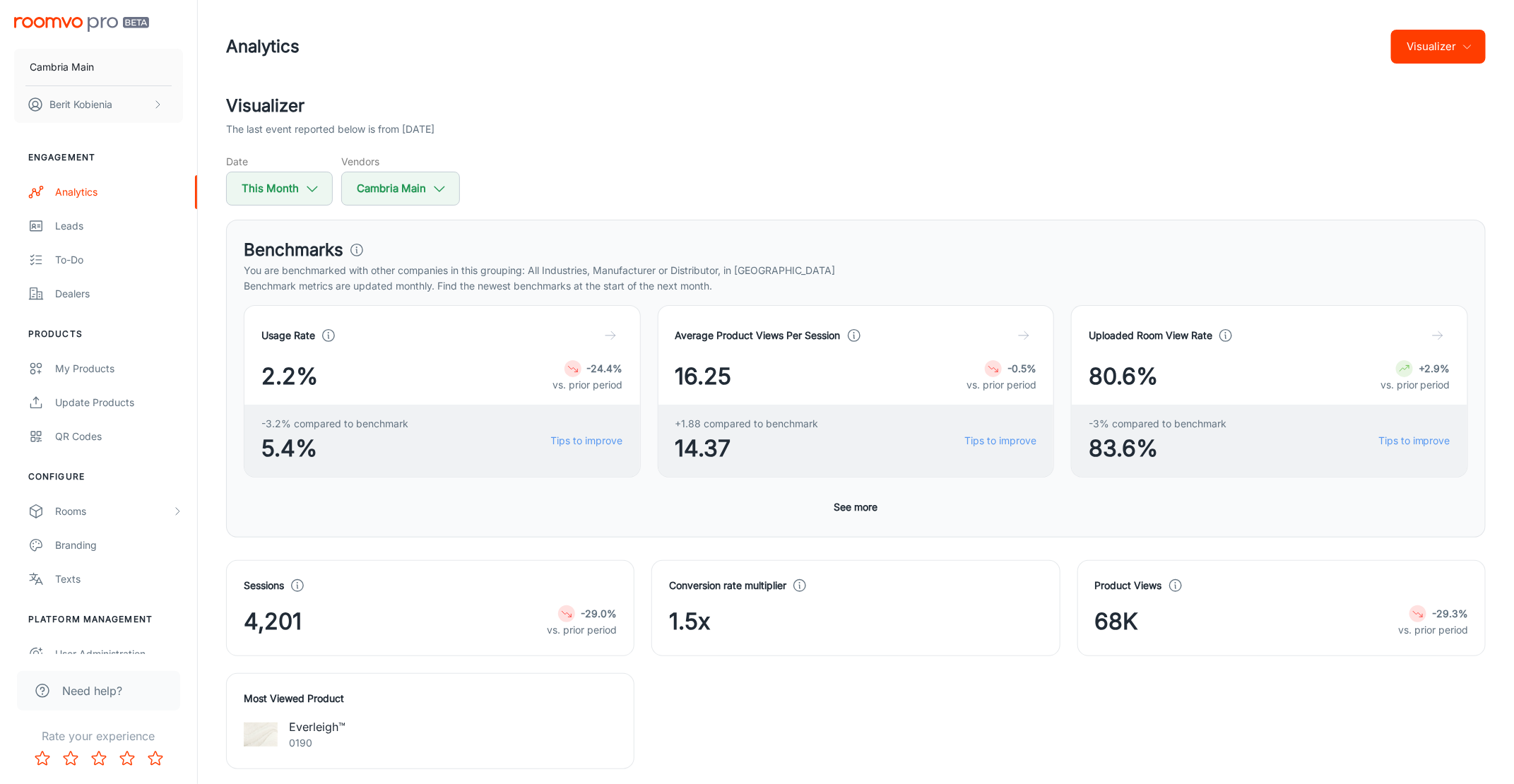
scroll to position [574, 0]
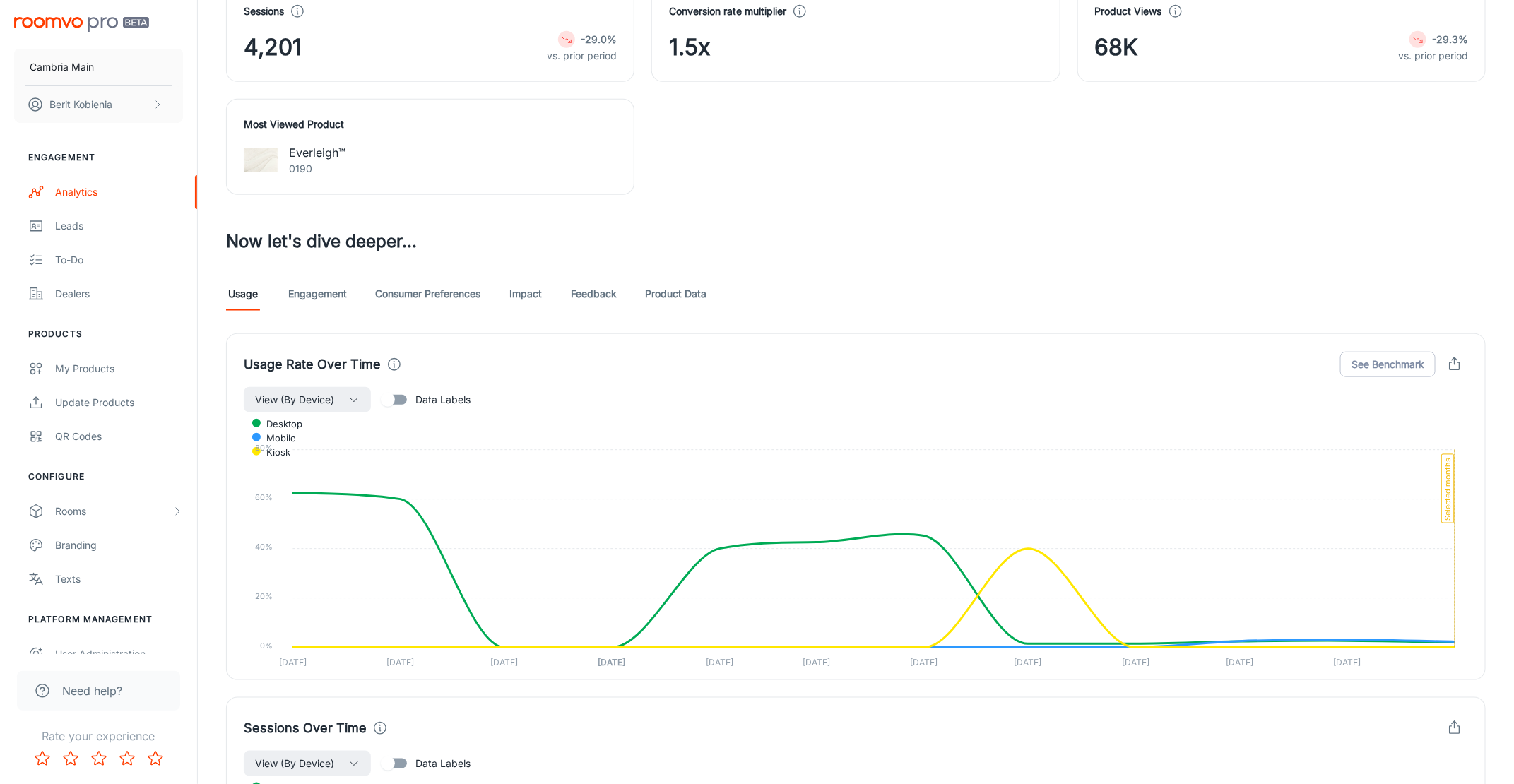
click at [542, 543] on foreignobject "desktop mobile kiosk" at bounding box center [856, 541] width 1225 height 258
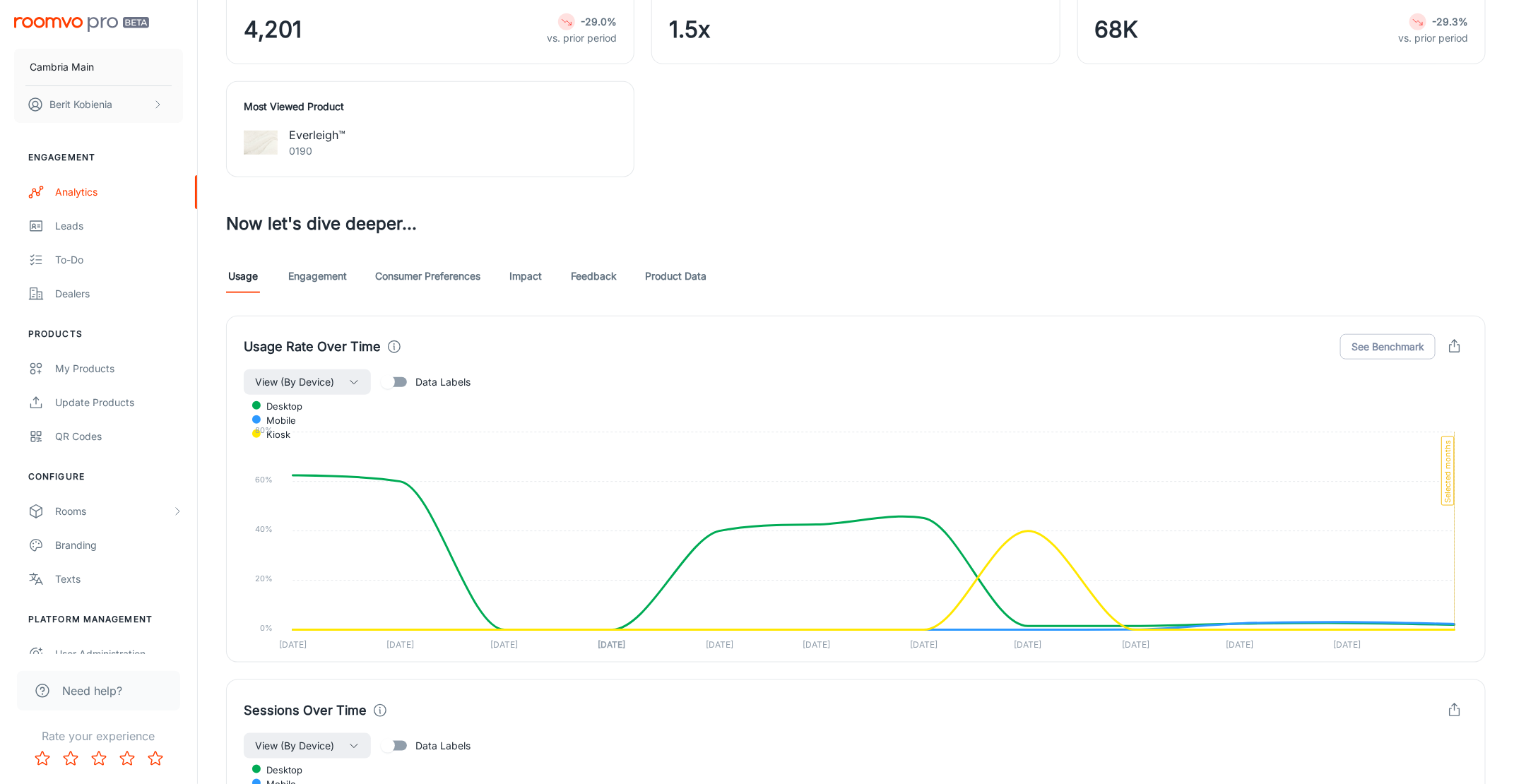
scroll to position [589, 0]
click at [665, 272] on link "Product Data" at bounding box center [676, 279] width 62 height 34
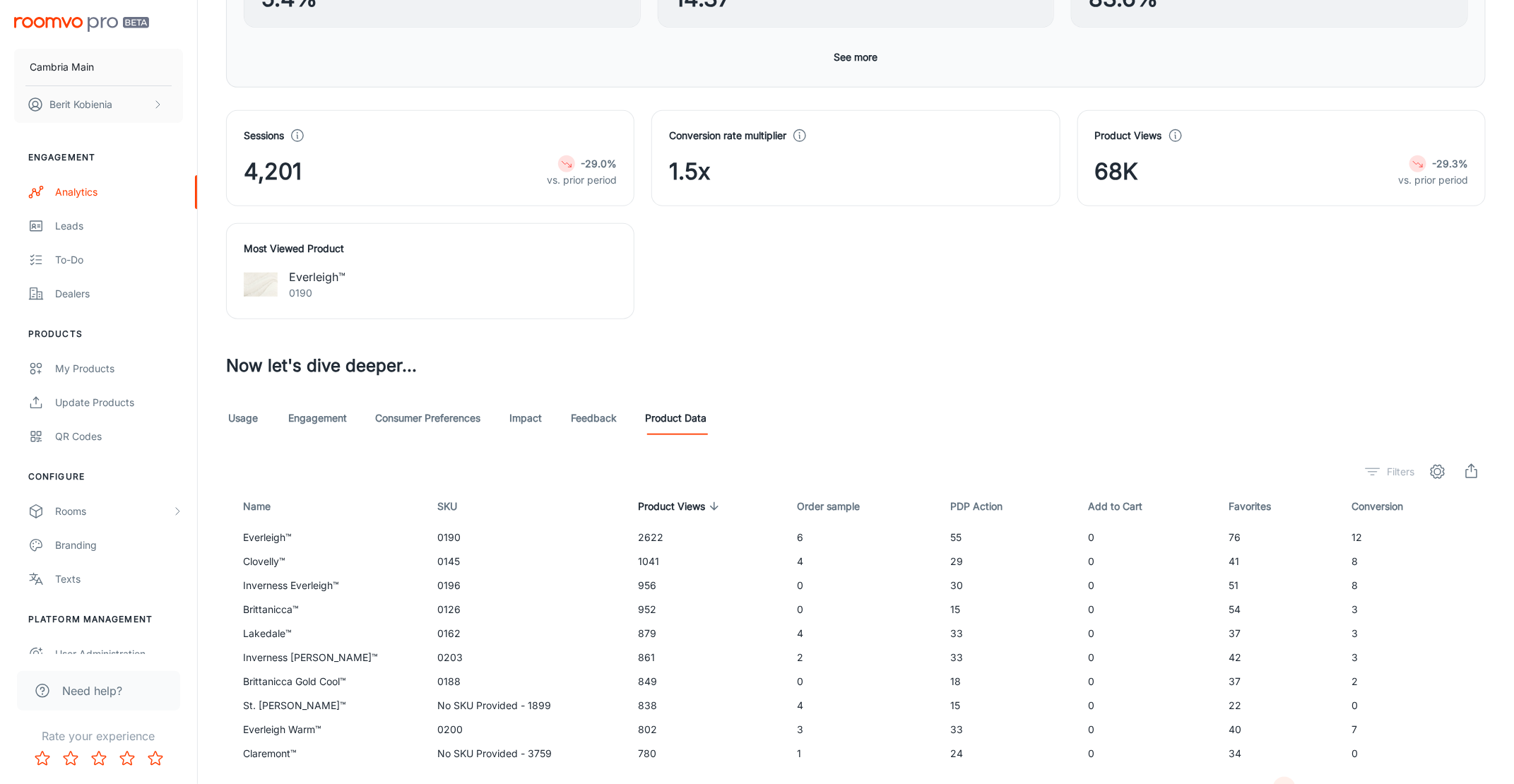
scroll to position [520, 0]
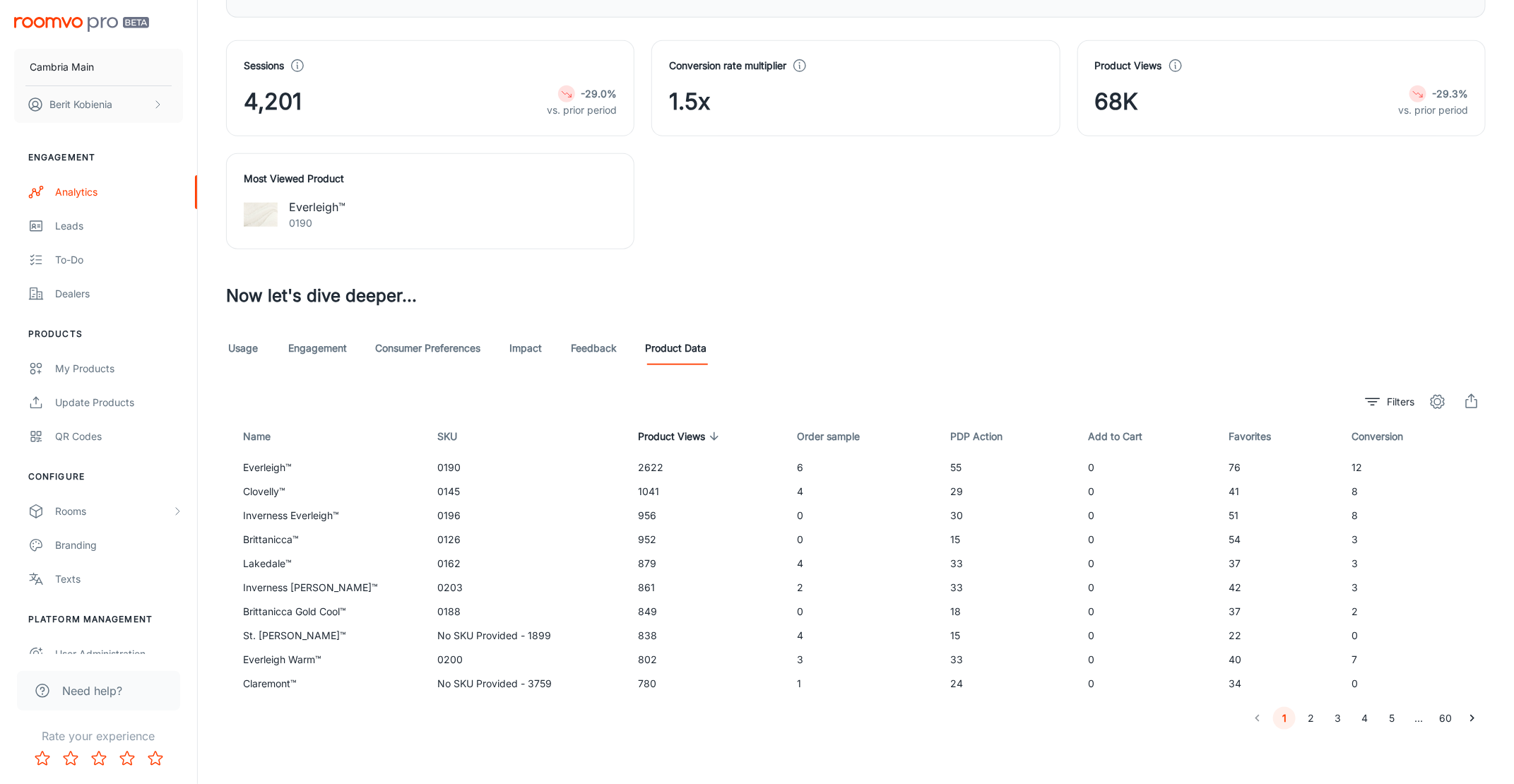
click at [1475, 402] on icon "export" at bounding box center [1472, 402] width 17 height 17
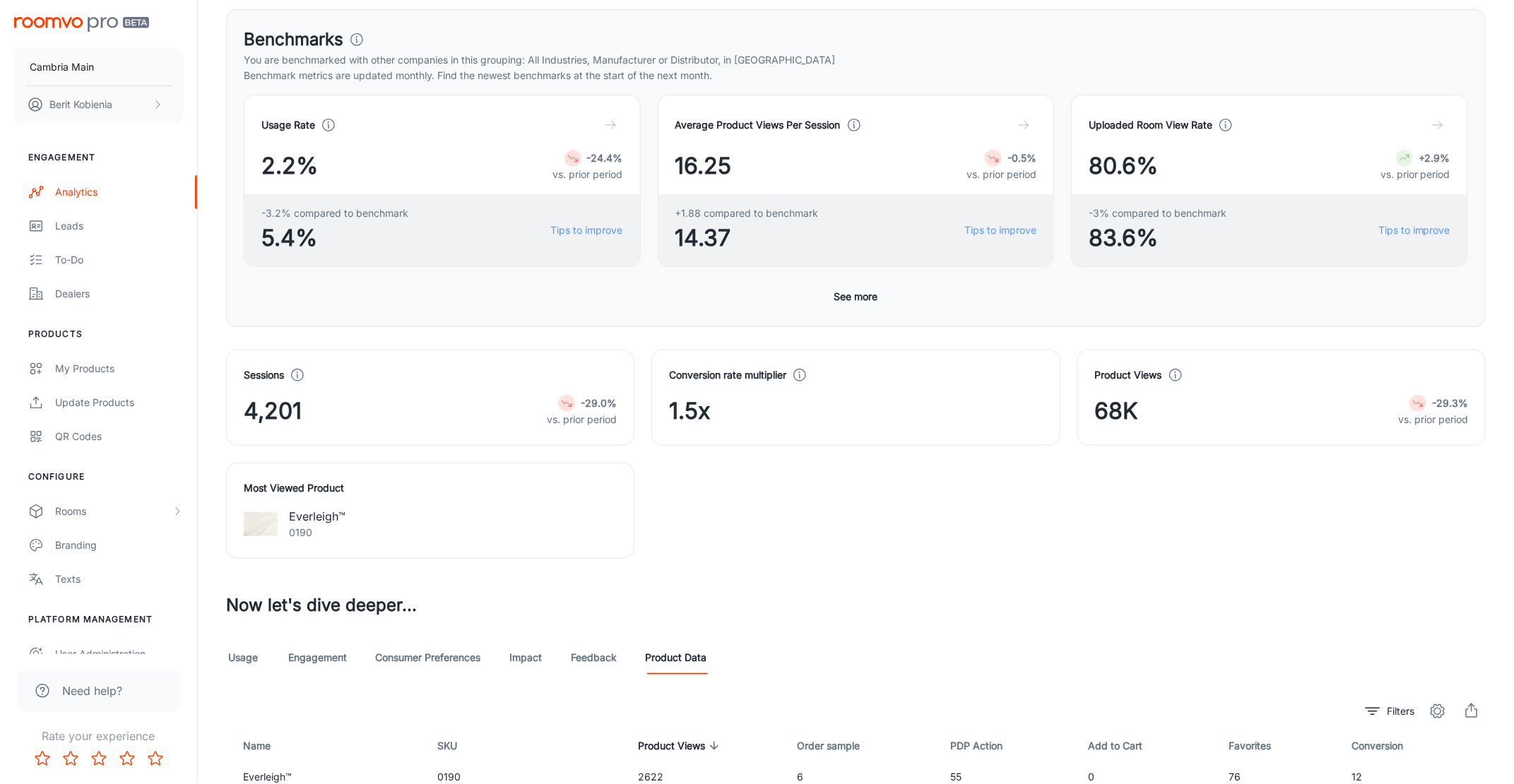
scroll to position [0, 0]
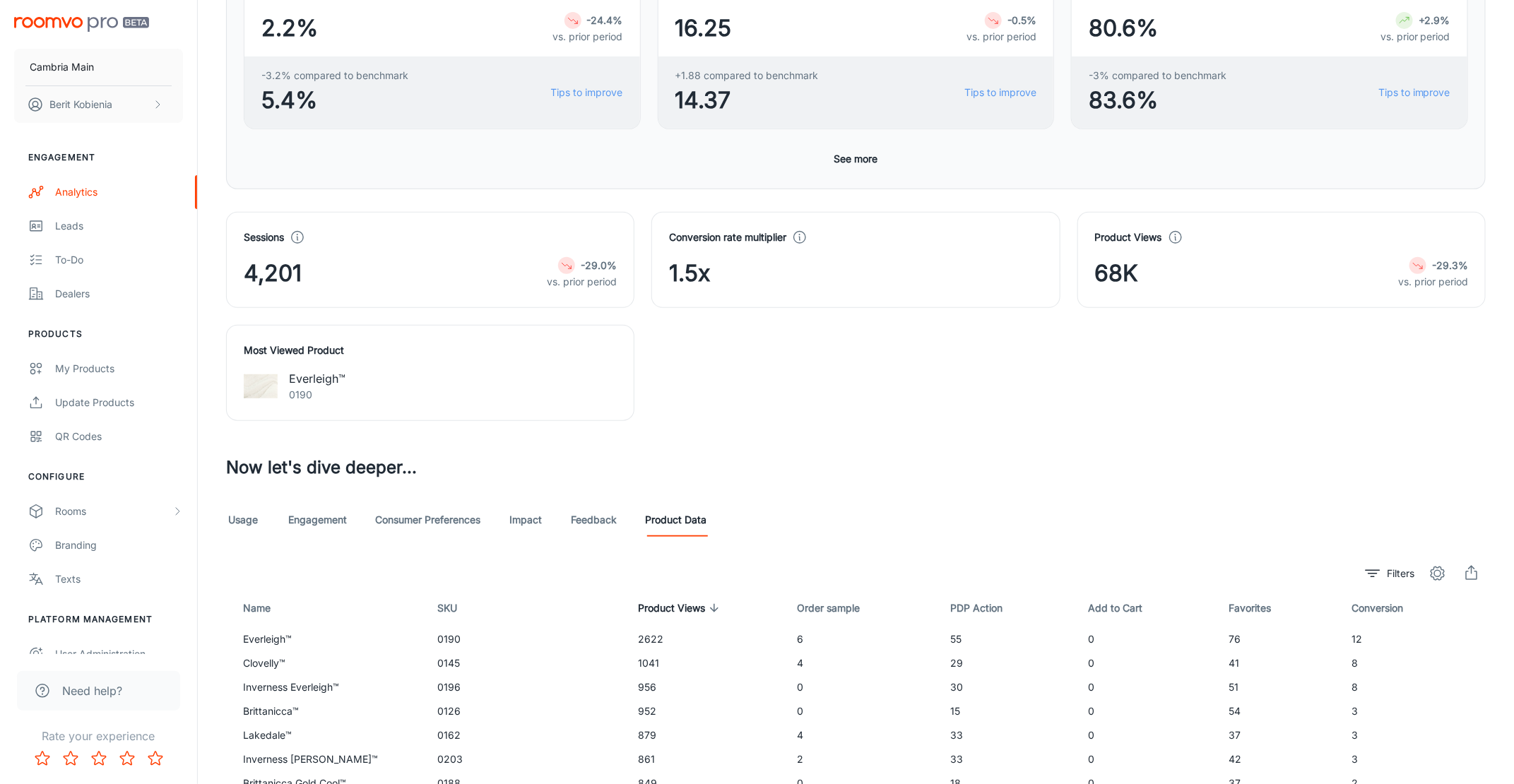
scroll to position [520, 0]
